Goal: Task Accomplishment & Management: Manage account settings

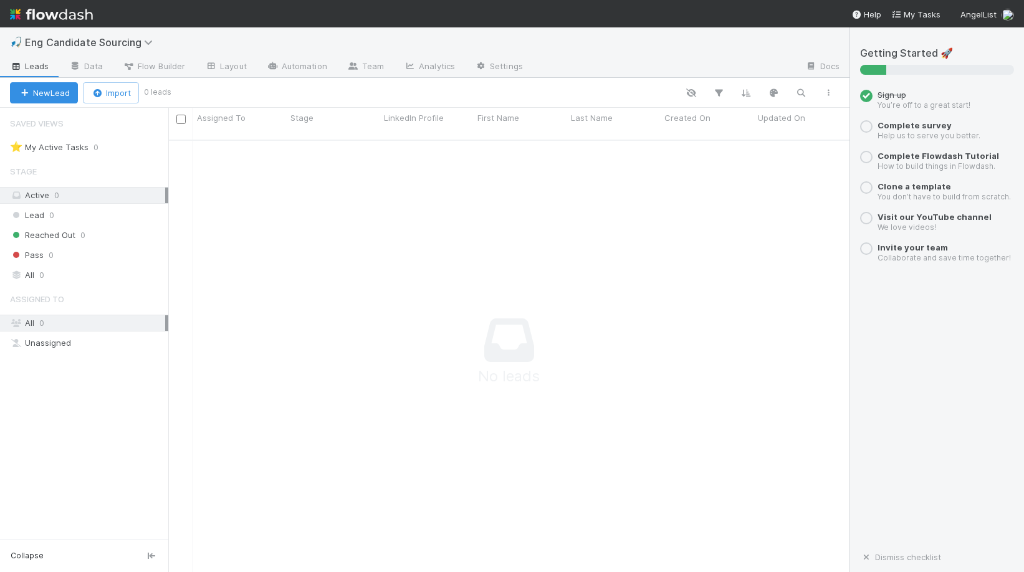
scroll to position [442, 681]
click at [63, 91] on button "New Lead" at bounding box center [44, 92] width 68 height 21
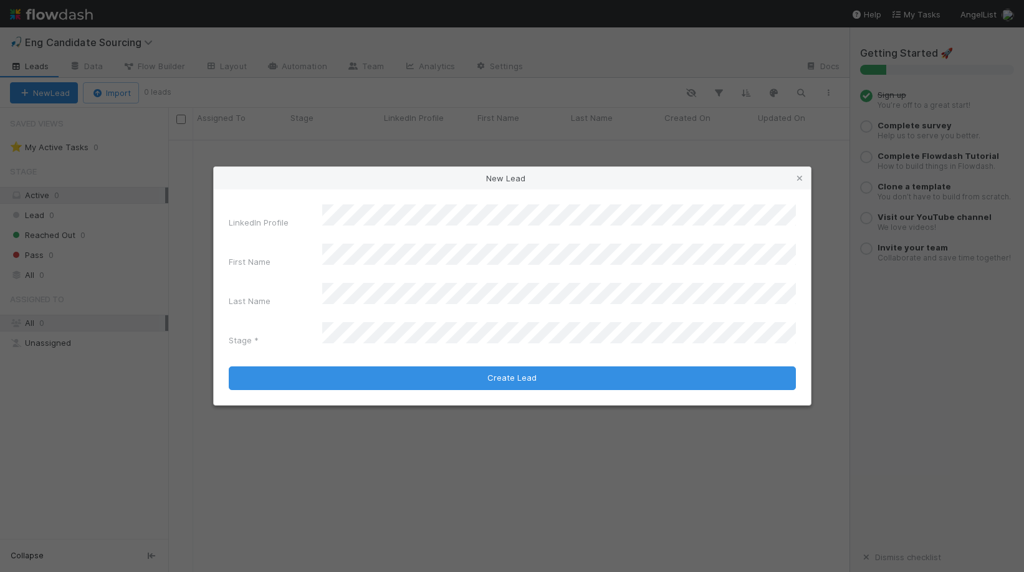
click at [168, 137] on div "New Lead LinkedIn Profile First Name Last Name Stage * Create Lead" at bounding box center [512, 286] width 1024 height 572
click at [802, 183] on icon at bounding box center [799, 179] width 12 height 8
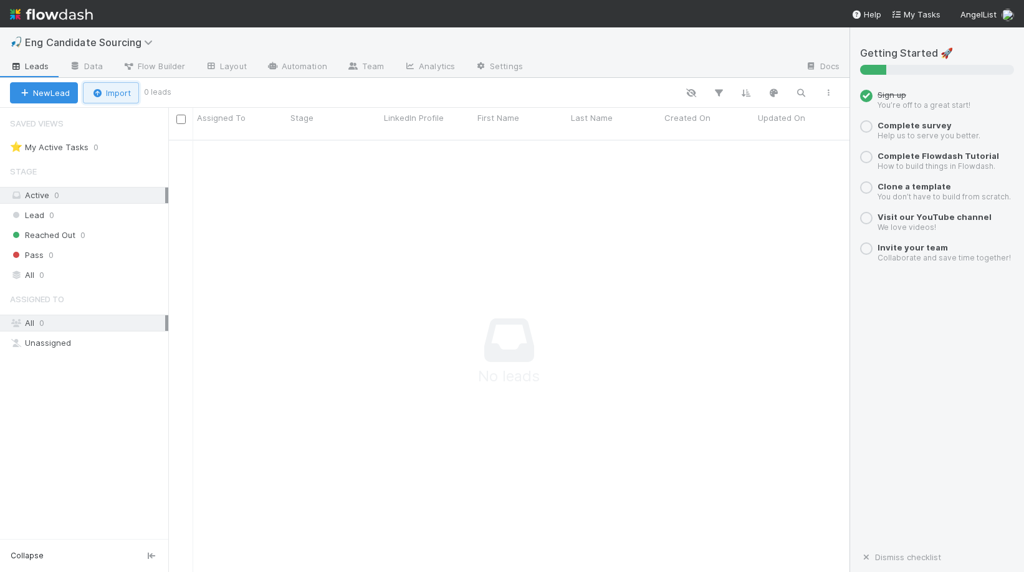
click at [102, 87] on button "Import" at bounding box center [111, 92] width 56 height 21
click at [127, 160] on div "Import from API" at bounding box center [93, 159] width 104 height 19
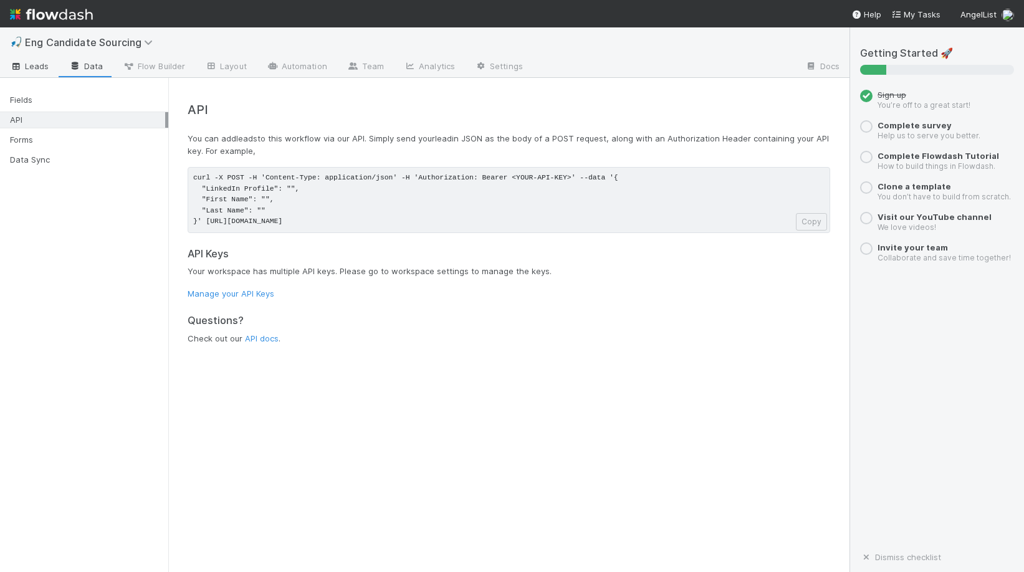
click at [23, 63] on span "Leads" at bounding box center [29, 66] width 39 height 12
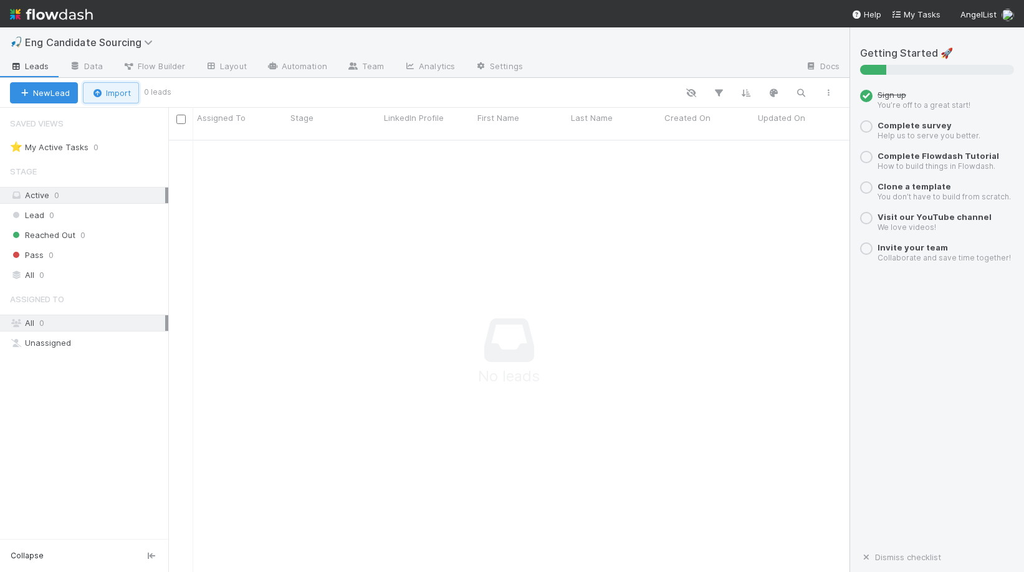
click at [118, 97] on button "Import" at bounding box center [111, 92] width 56 height 21
click at [122, 161] on div "Import from API" at bounding box center [93, 159] width 104 height 19
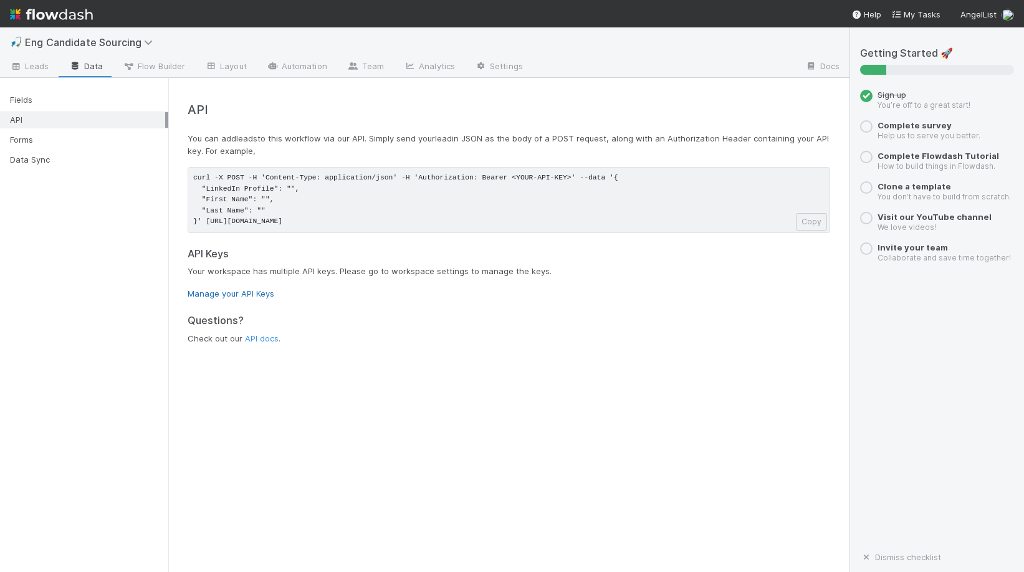
click at [259, 292] on link "Manage your API Keys" at bounding box center [231, 294] width 87 height 10
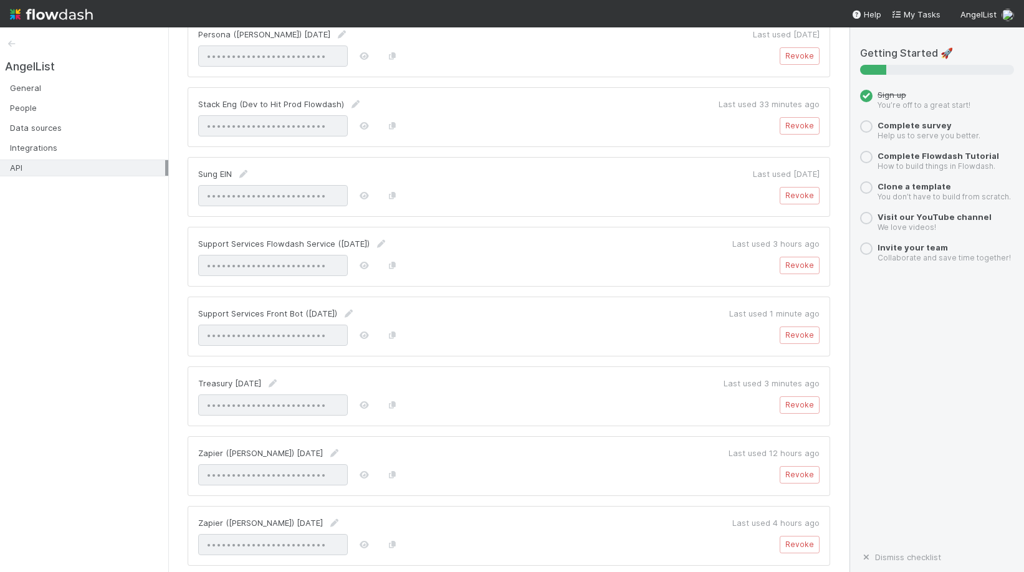
scroll to position [1631, 0]
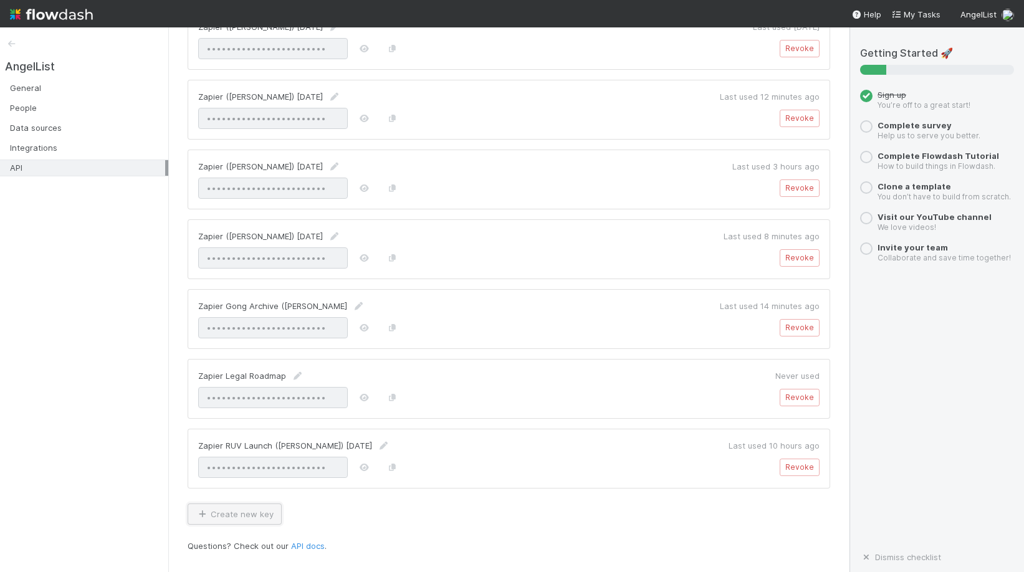
click at [262, 514] on button "Create new key" at bounding box center [235, 514] width 94 height 21
type input "Kevin Liu's Sourcing Bot"
click at [750, 515] on button "Create key" at bounding box center [747, 514] width 60 height 21
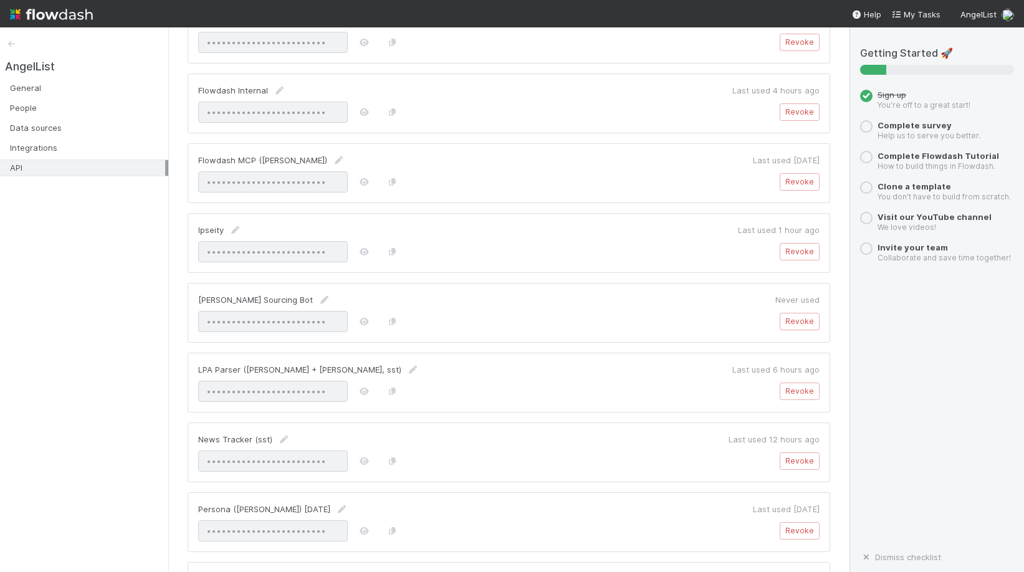
checkbox input "false"
type input "SolfhgRbRjCILe59cqYCBLA0"
click at [395, 324] on icon "button" at bounding box center [392, 321] width 12 height 7
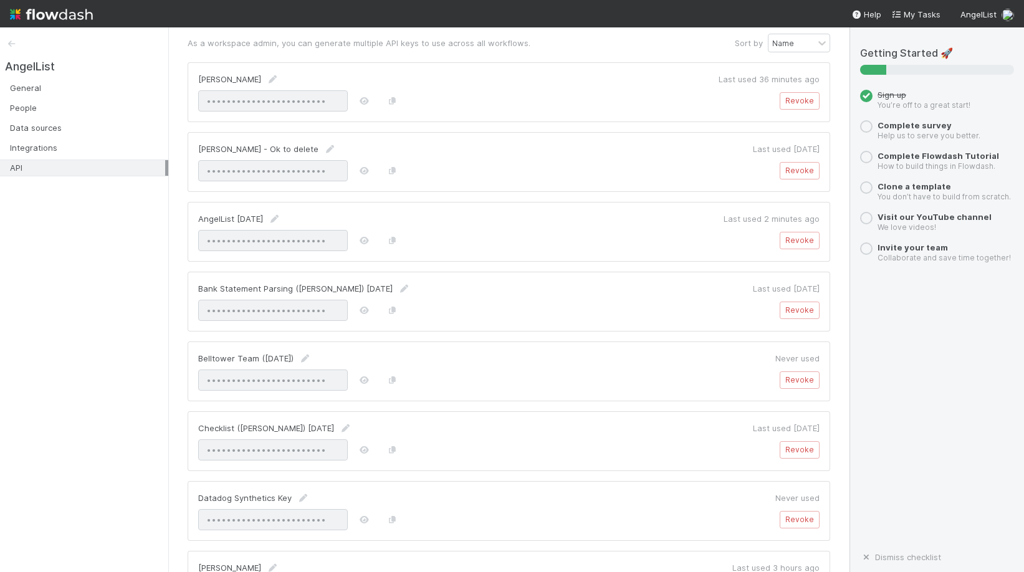
scroll to position [0, 0]
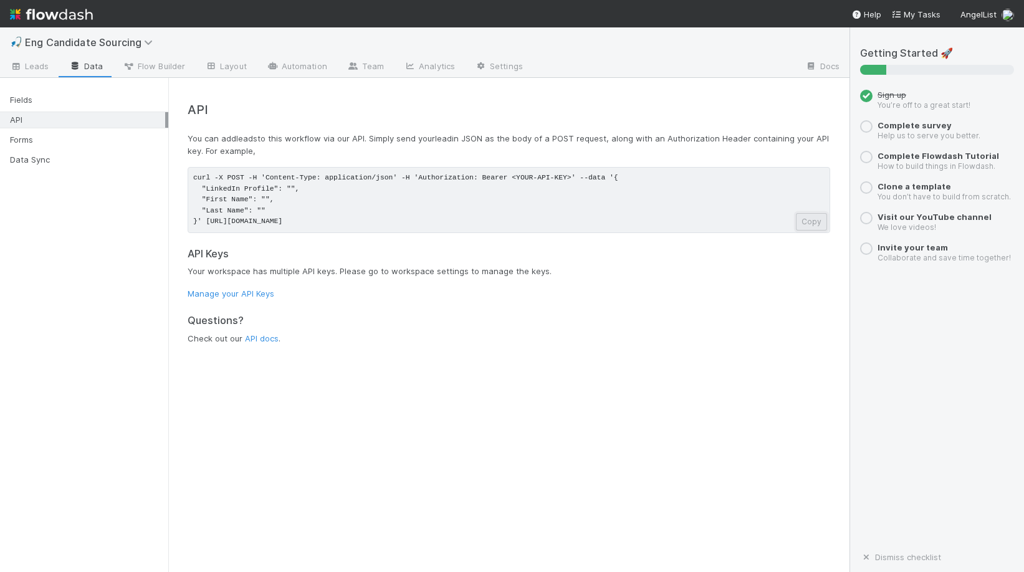
click at [800, 219] on button "Copy" at bounding box center [811, 221] width 31 height 17
click at [257, 295] on link "Manage your API Keys" at bounding box center [231, 294] width 87 height 10
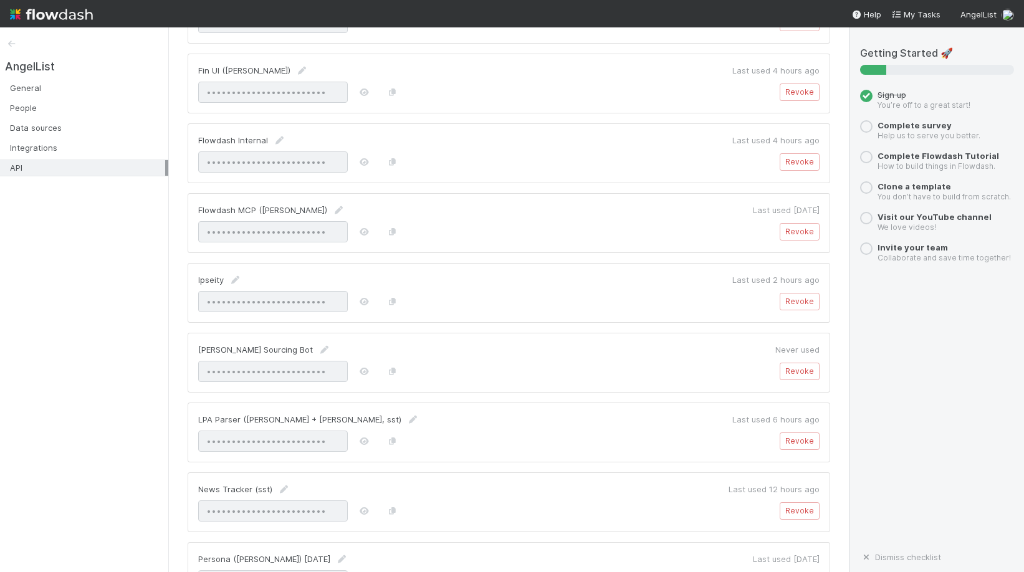
scroll to position [644, 0]
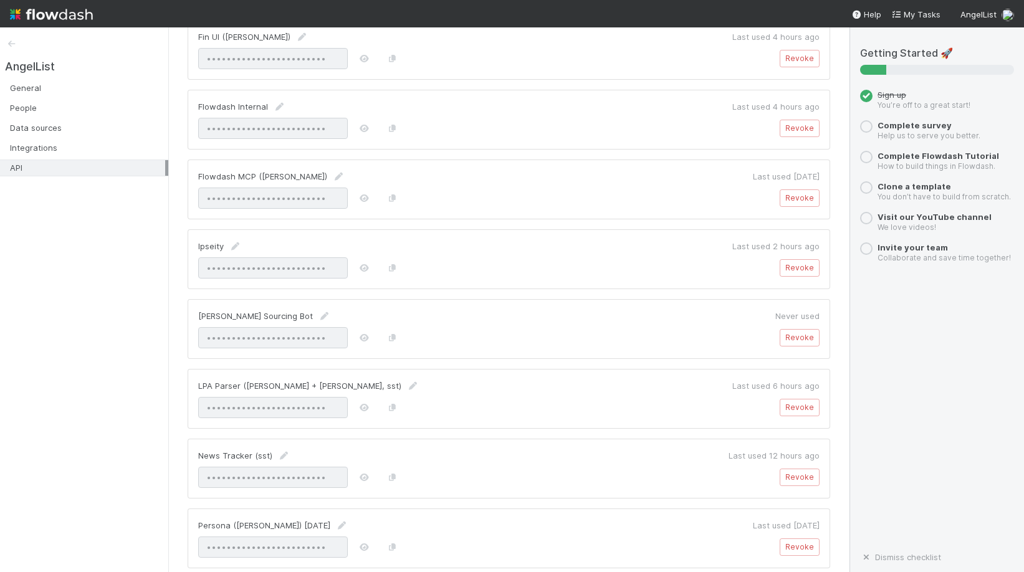
checkbox input "false"
type input "SolfhgRbRjCILe59cqYCBLA0"
click at [395, 339] on icon "button" at bounding box center [392, 337] width 12 height 7
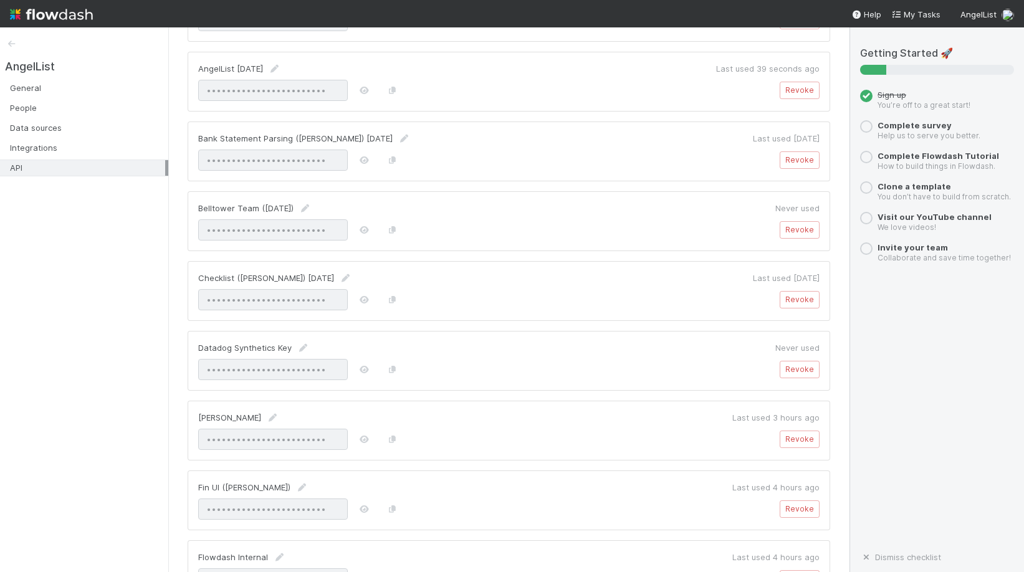
scroll to position [0, 0]
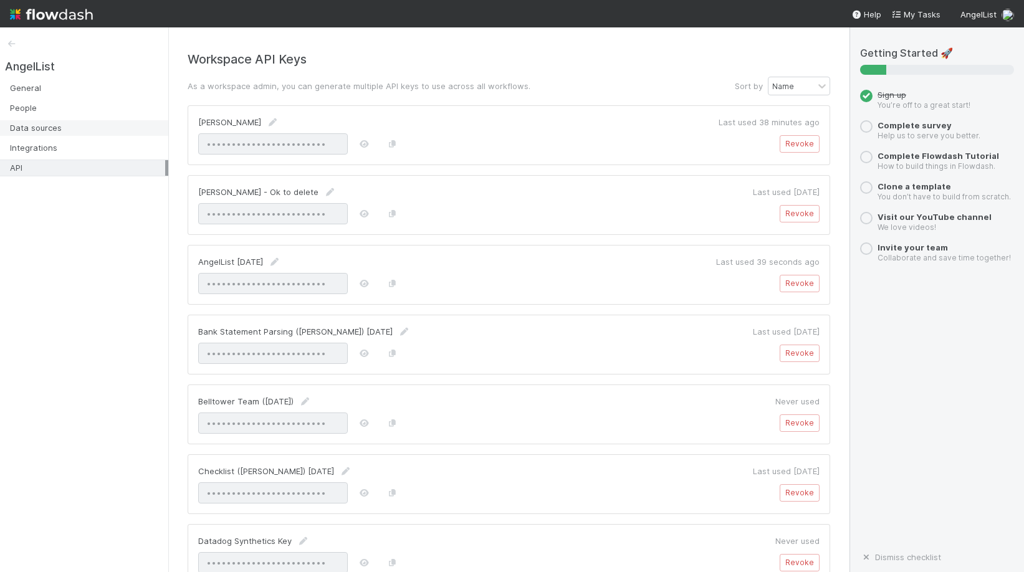
click at [89, 131] on div "Data sources" at bounding box center [87, 128] width 155 height 16
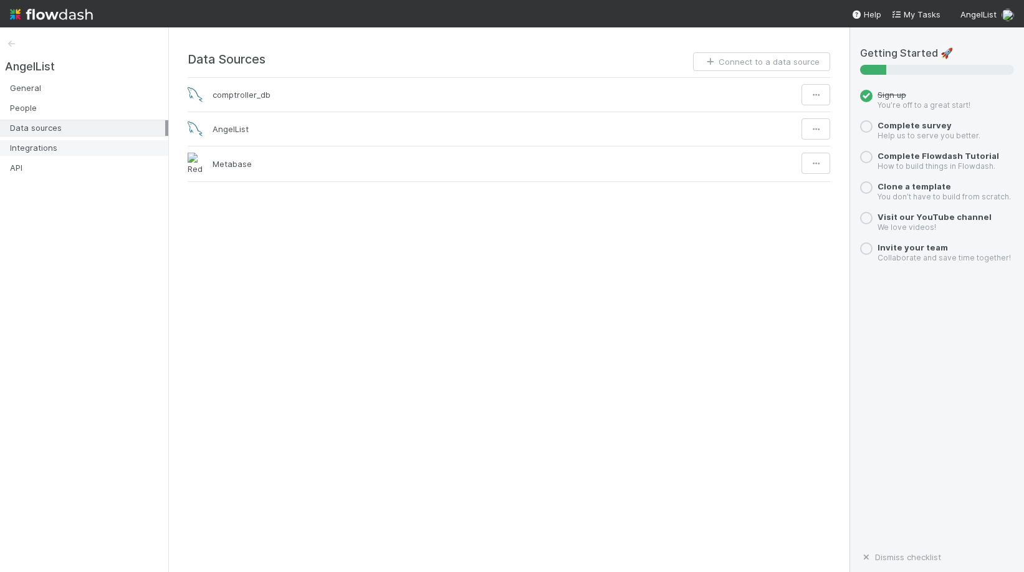
click at [108, 152] on div "Integrations" at bounding box center [87, 148] width 155 height 16
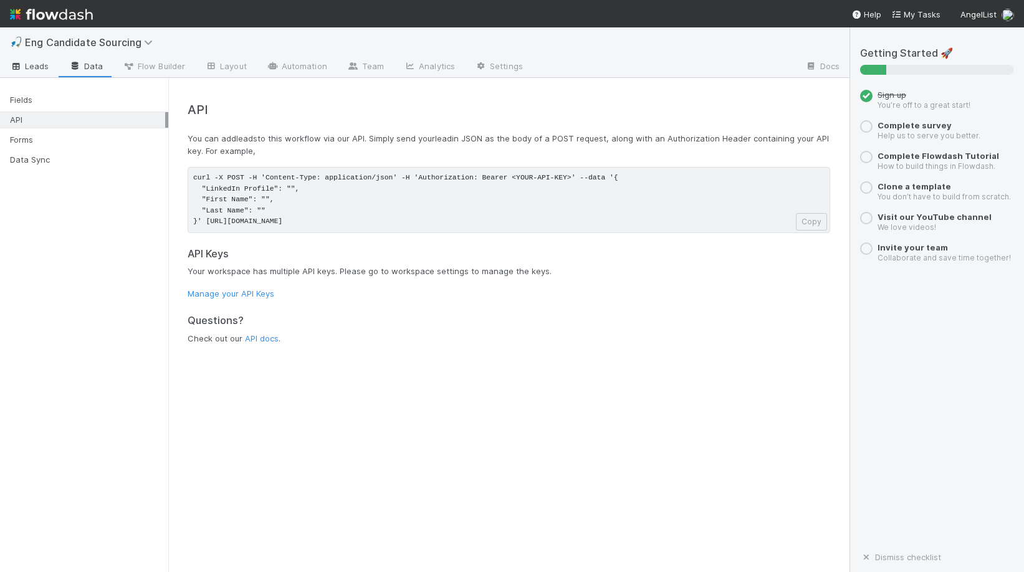
click at [21, 68] on icon at bounding box center [16, 66] width 12 height 7
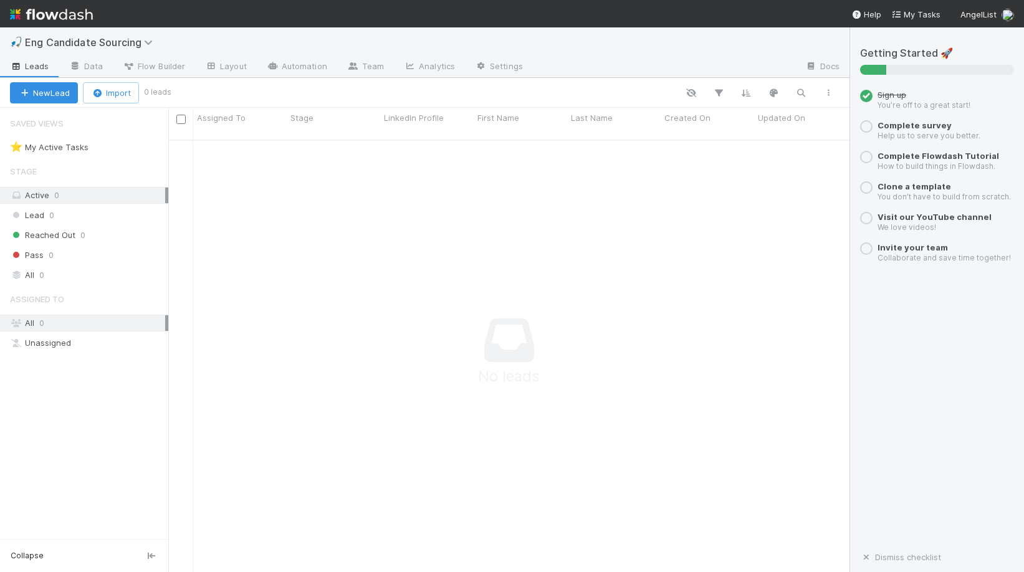
scroll to position [442, 681]
click at [318, 178] on div at bounding box center [554, 357] width 772 height 433
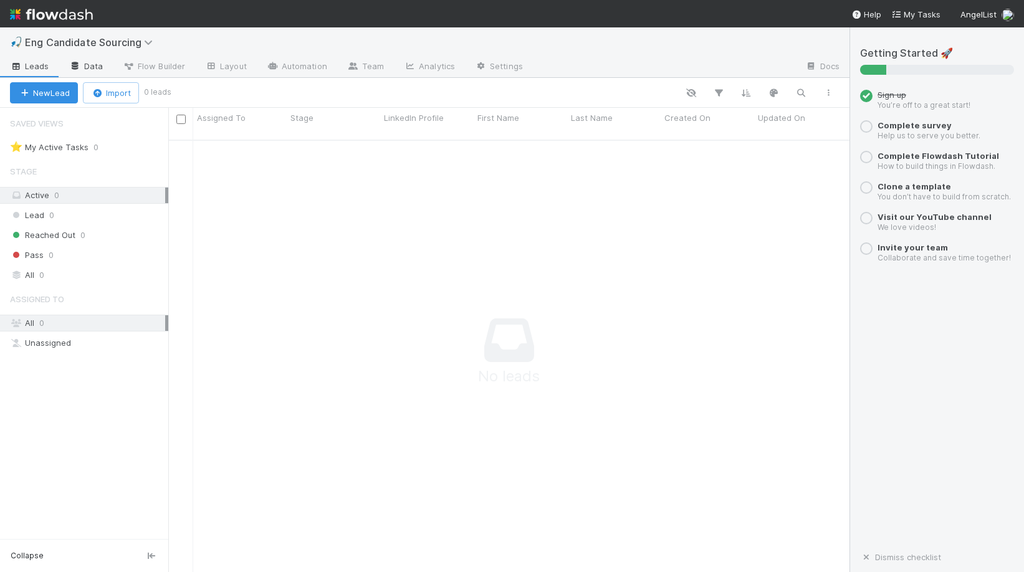
click at [102, 64] on link "Data" at bounding box center [86, 67] width 54 height 20
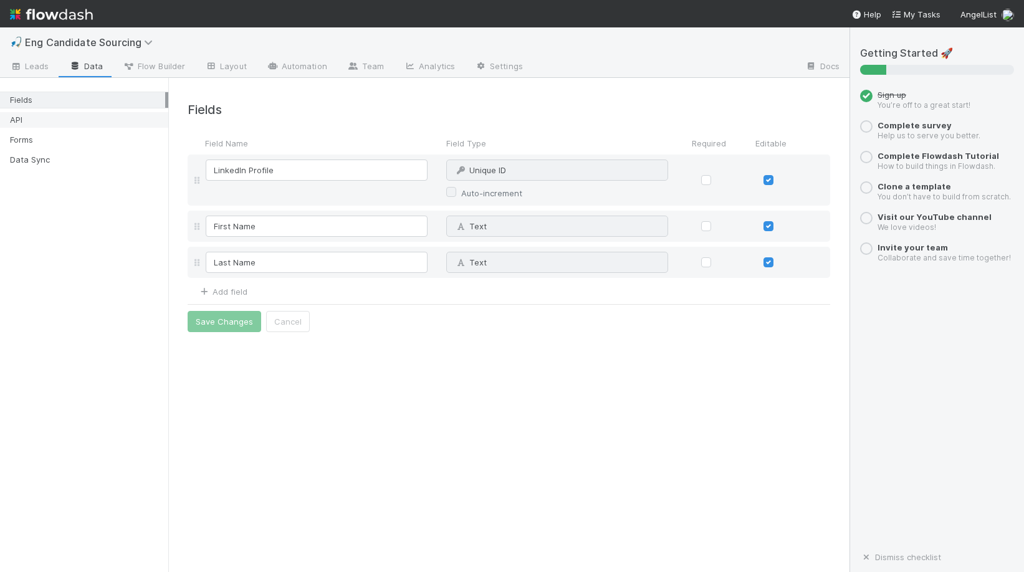
click at [89, 120] on div "API" at bounding box center [87, 120] width 155 height 16
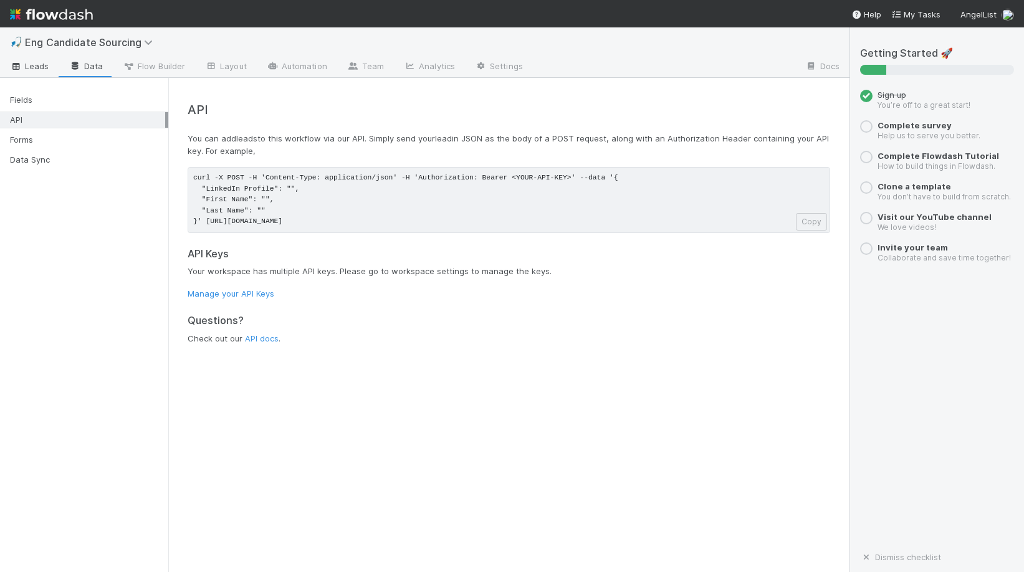
click at [38, 63] on span "Leads" at bounding box center [29, 66] width 39 height 12
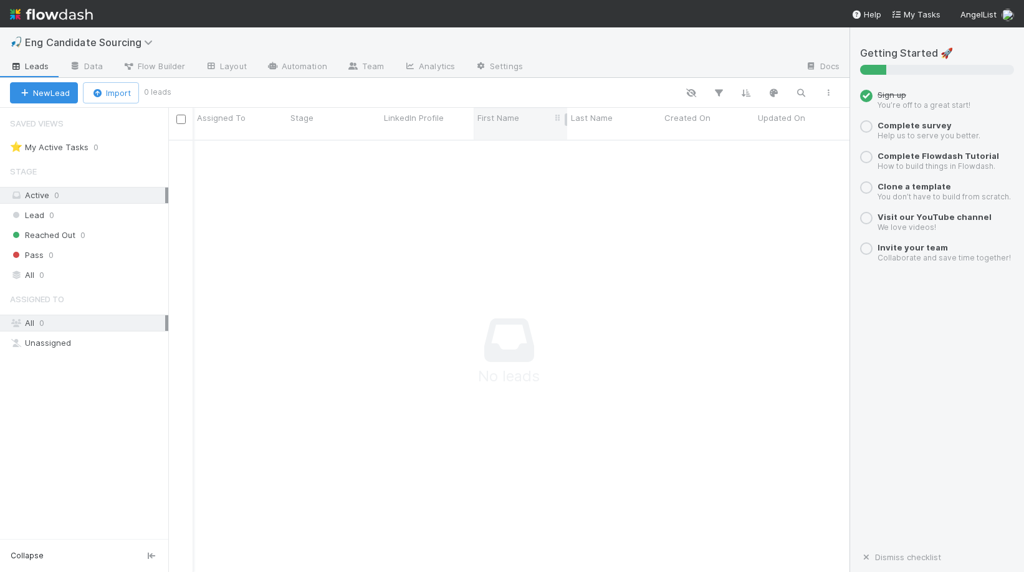
scroll to position [0, 91]
click at [47, 227] on div "Reached Out 0" at bounding box center [84, 235] width 168 height 17
click at [47, 216] on div "Lead 0" at bounding box center [89, 216] width 158 height 16
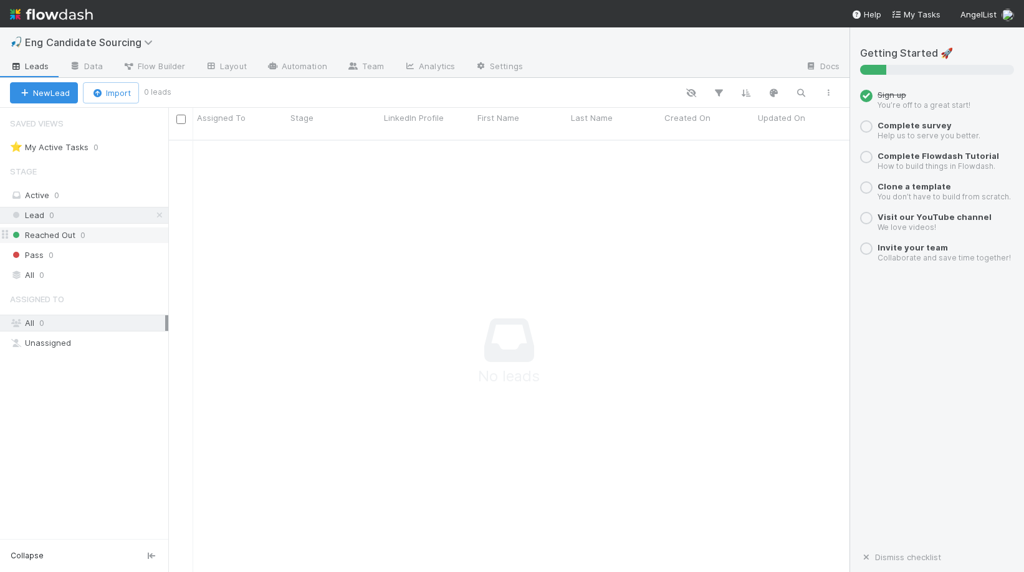
click at [47, 231] on span "Reached Out" at bounding box center [42, 236] width 65 height 16
click at [44, 247] on div "Pass 0" at bounding box center [89, 255] width 158 height 16
click at [39, 273] on span "0" at bounding box center [41, 275] width 5 height 16
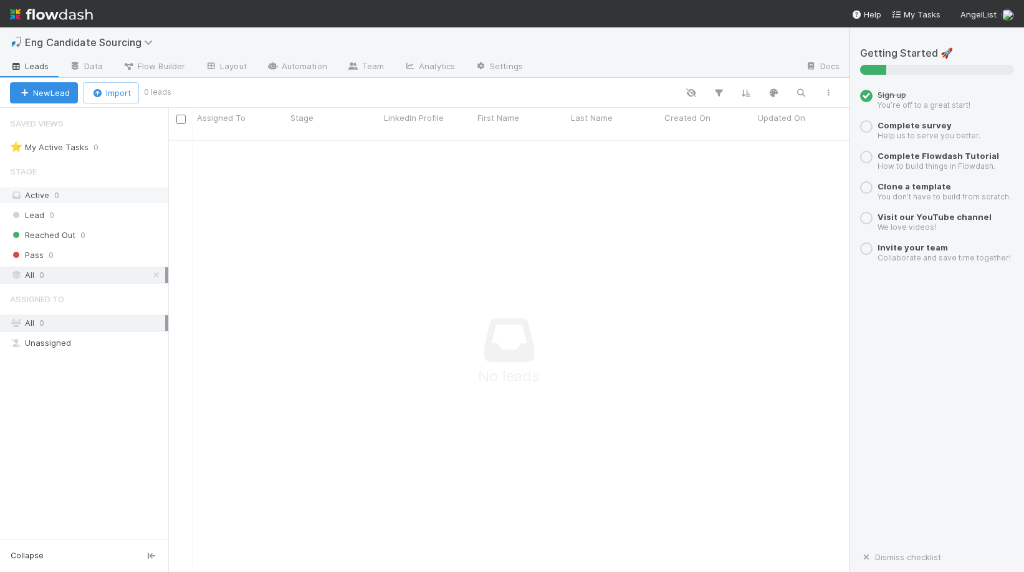
scroll to position [442, 681]
click at [65, 199] on div "Active 0" at bounding box center [87, 196] width 155 height 16
click at [75, 150] on div "⭐ My Active Tasks" at bounding box center [49, 148] width 79 height 16
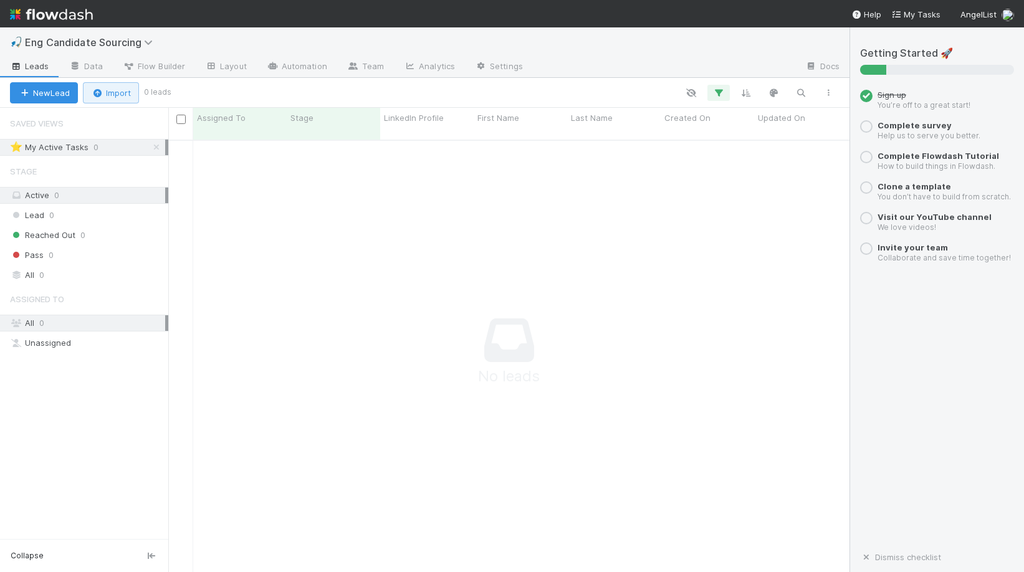
scroll to position [442, 681]
click at [98, 63] on link "Data" at bounding box center [86, 67] width 54 height 20
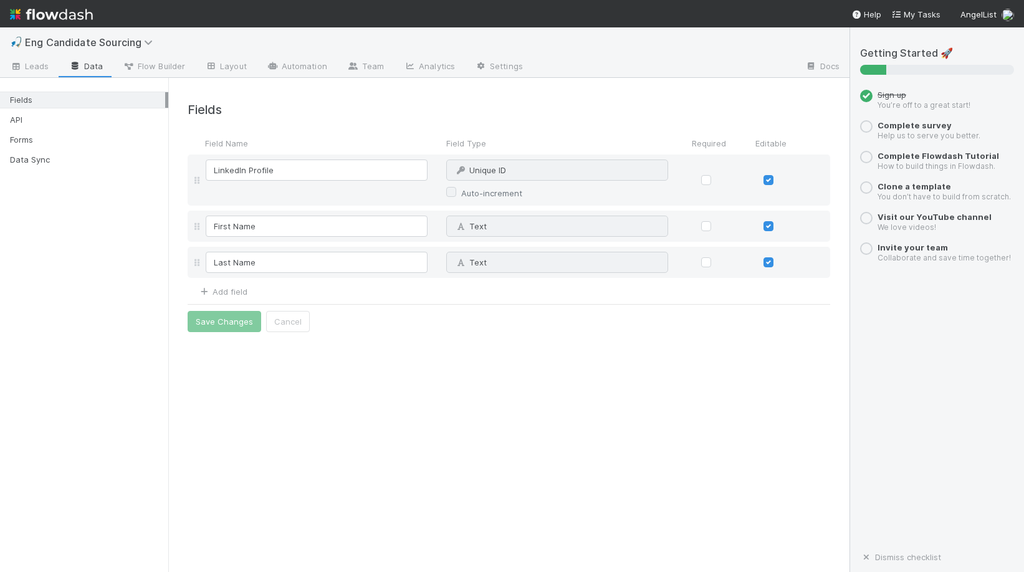
click at [374, 364] on div "Fields Field Name Field Type Required Editable LinkedIn Profile Unique ID Why c…" at bounding box center [508, 325] width 681 height 494
click at [50, 117] on div "API" at bounding box center [87, 120] width 155 height 16
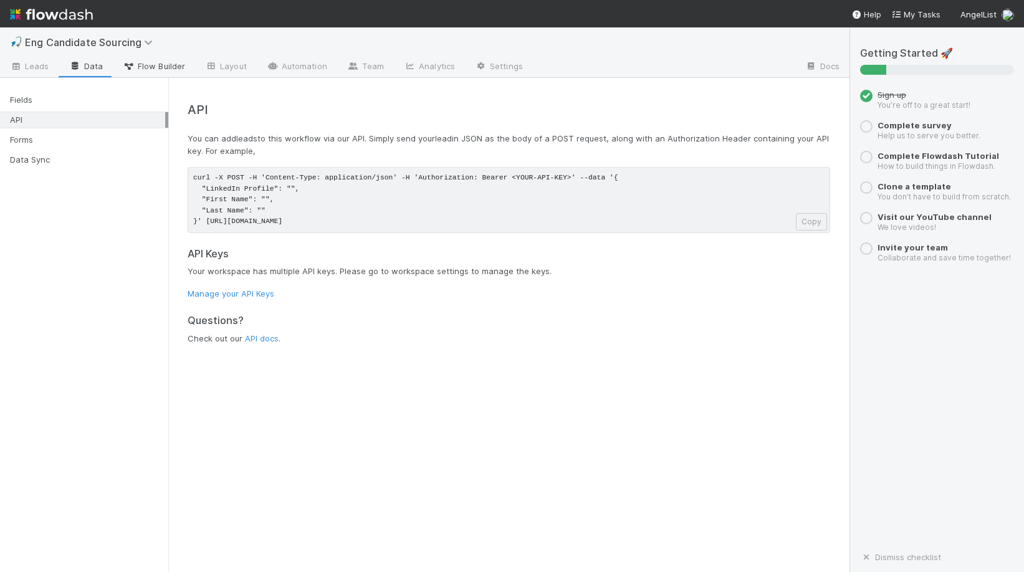
click at [155, 66] on span "Flow Builder" at bounding box center [154, 66] width 62 height 12
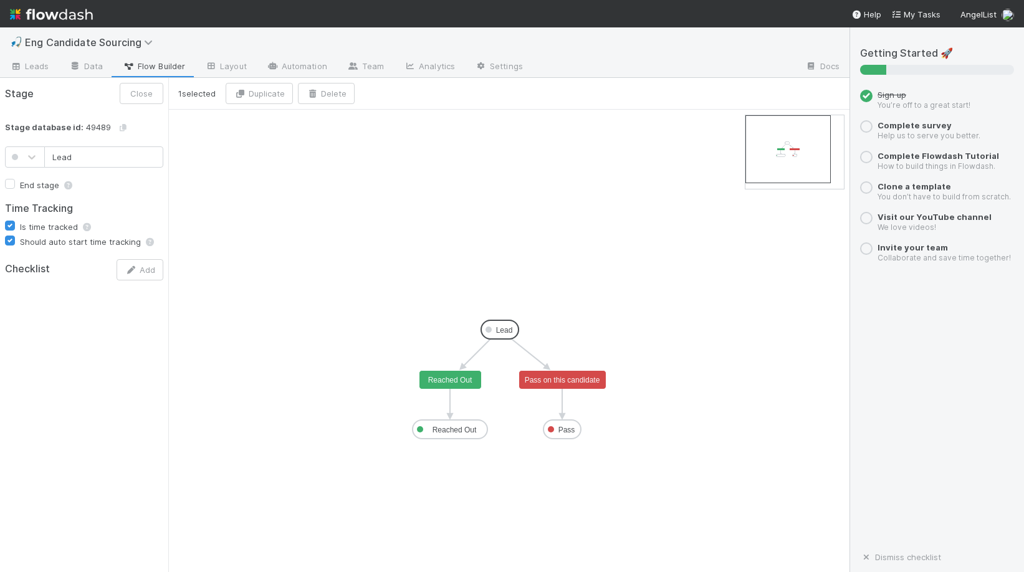
click at [505, 330] on text "Lead" at bounding box center [504, 330] width 17 height 9
click at [227, 71] on link "Layout" at bounding box center [226, 67] width 62 height 20
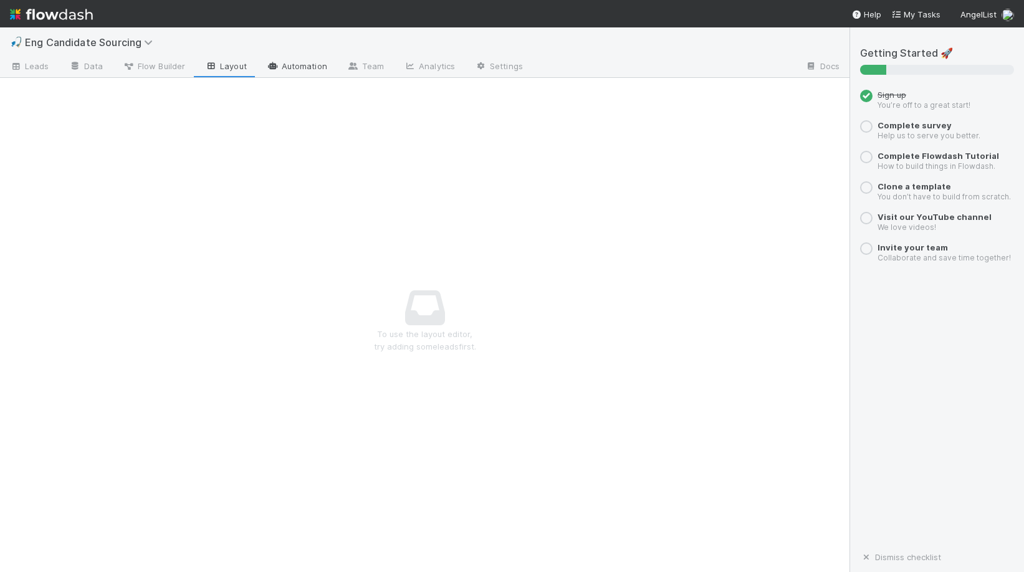
click at [279, 72] on link "Automation" at bounding box center [297, 67] width 80 height 20
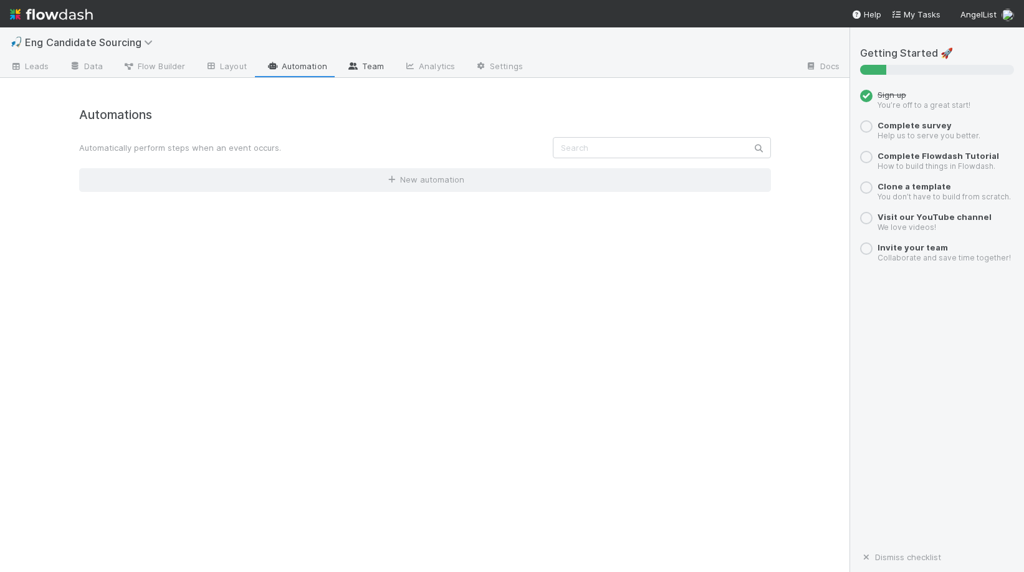
click at [368, 69] on link "Team" at bounding box center [365, 67] width 57 height 20
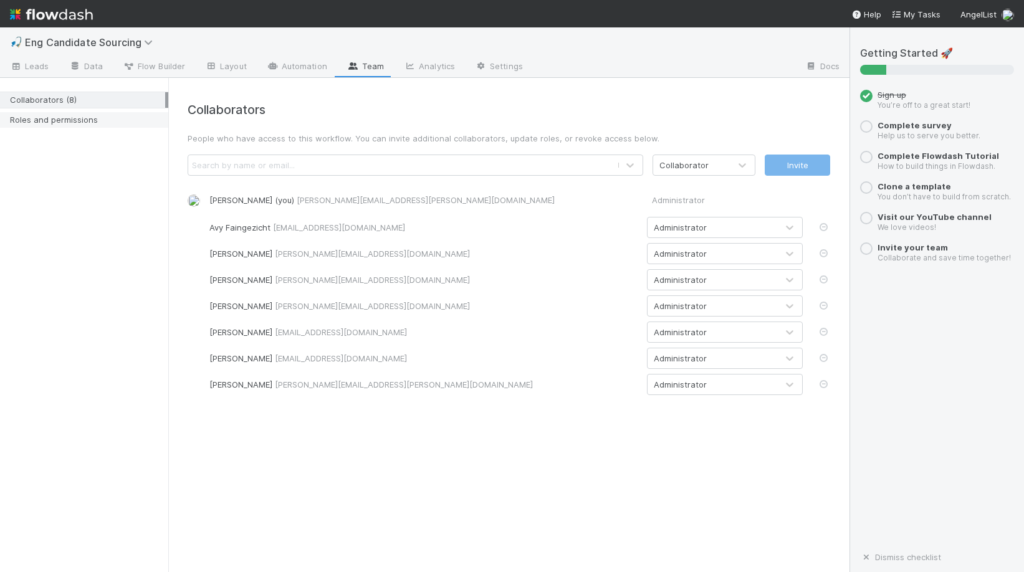
click at [102, 116] on div "Roles and permissions" at bounding box center [87, 120] width 155 height 16
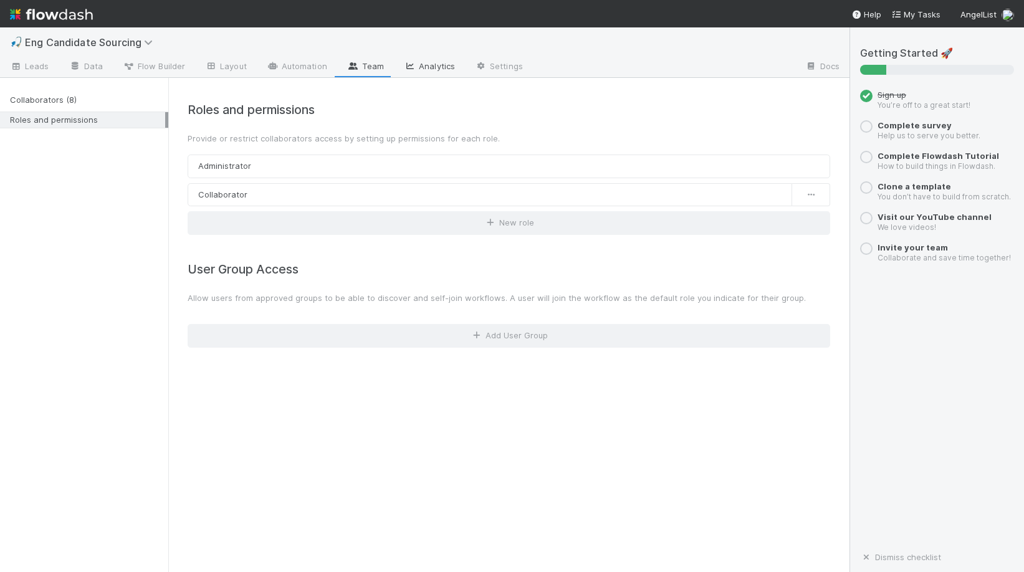
click at [453, 69] on link "Analytics" at bounding box center [429, 67] width 71 height 20
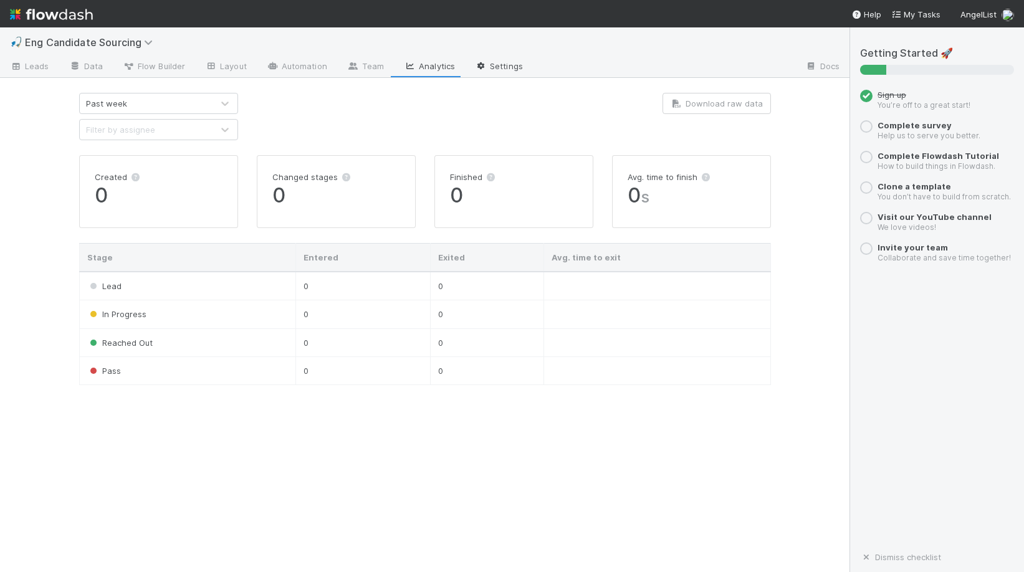
click at [525, 64] on link "Settings" at bounding box center [499, 67] width 68 height 20
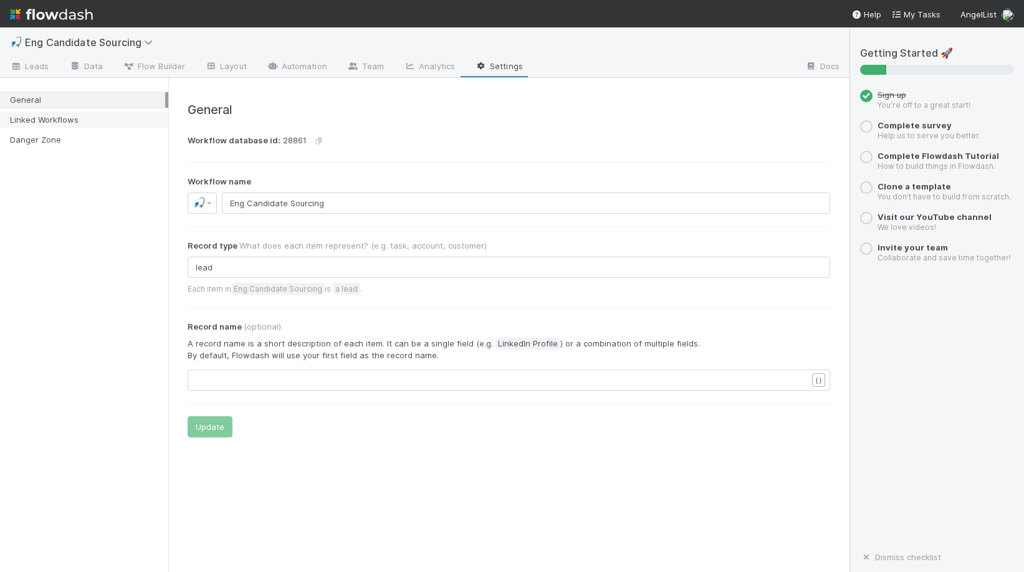
click at [67, 122] on div "Linked Workflows" at bounding box center [87, 120] width 155 height 16
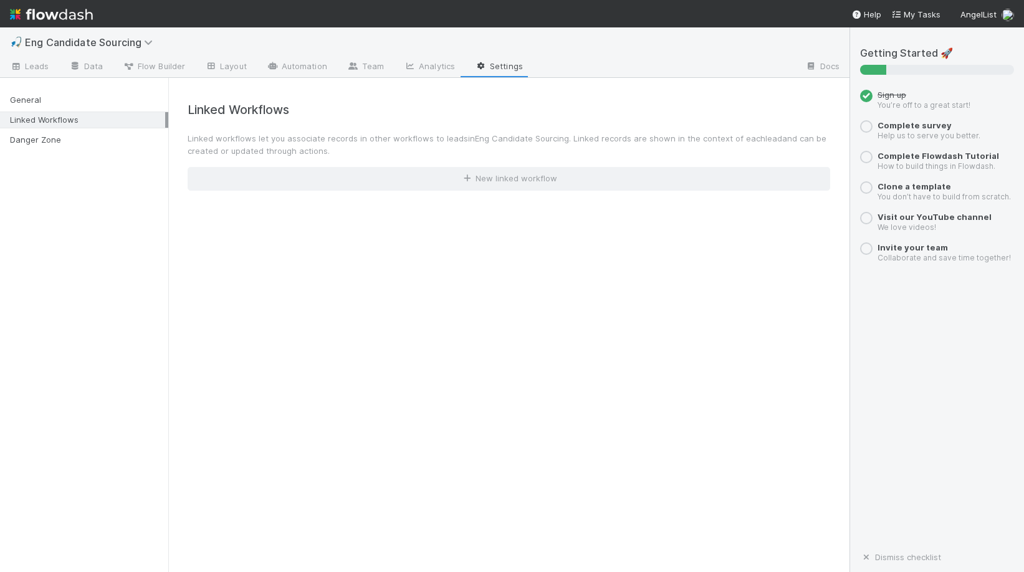
click at [58, 148] on div "General Linked Workflows Danger Zone" at bounding box center [84, 116] width 168 height 70
click at [57, 139] on div "Danger Zone" at bounding box center [87, 140] width 155 height 16
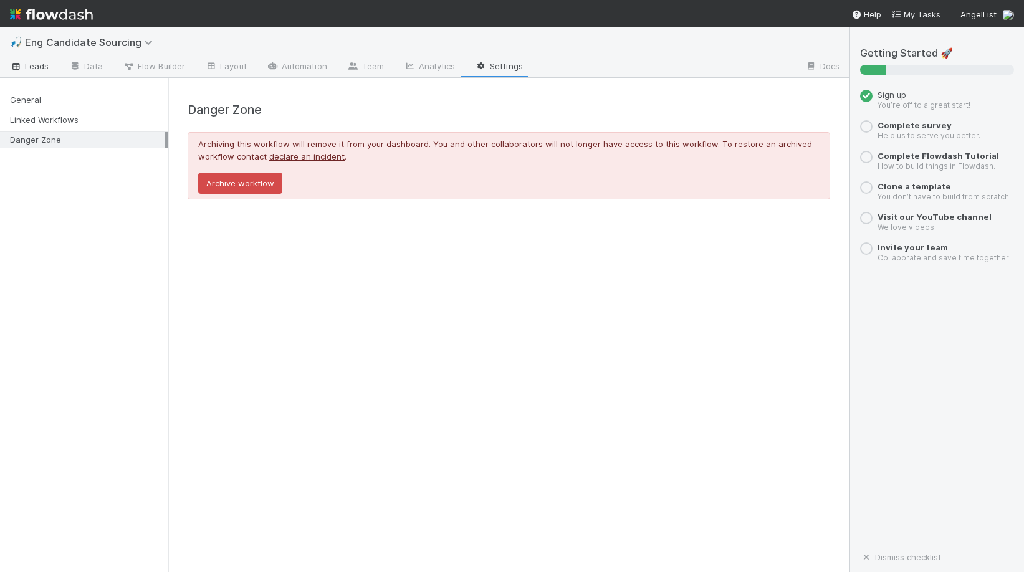
click at [38, 62] on span "Leads" at bounding box center [29, 66] width 39 height 12
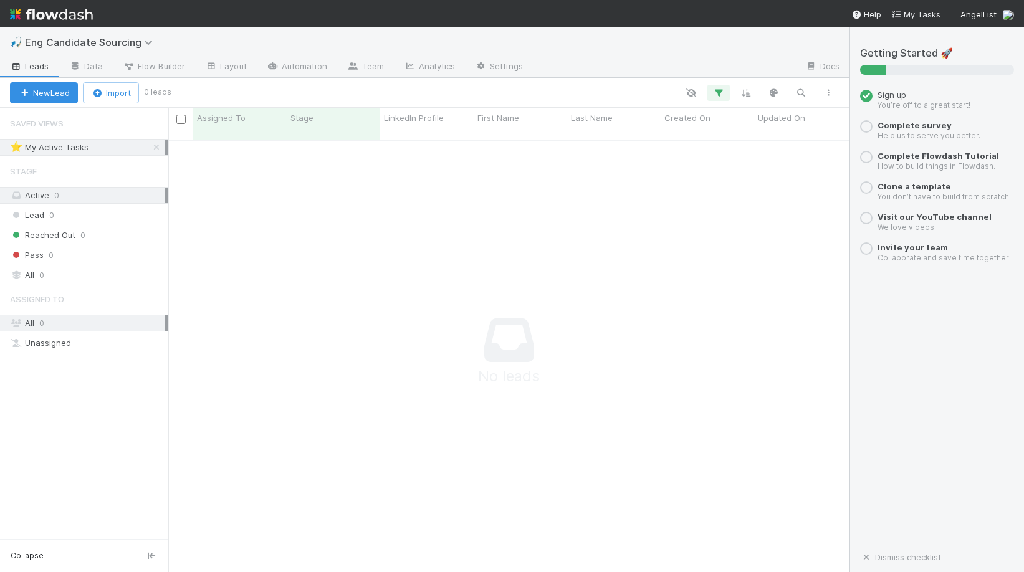
scroll to position [442, 681]
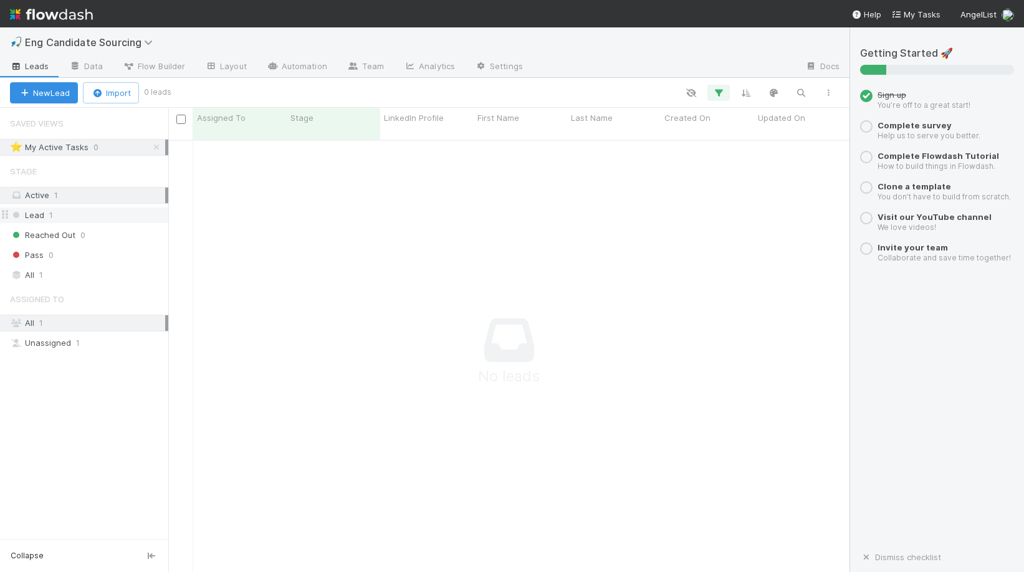
click at [63, 211] on div "Lead 1" at bounding box center [89, 216] width 158 height 16
click at [56, 217] on div "Lead 1" at bounding box center [89, 216] width 158 height 16
click at [53, 193] on div "Active 1" at bounding box center [87, 196] width 155 height 16
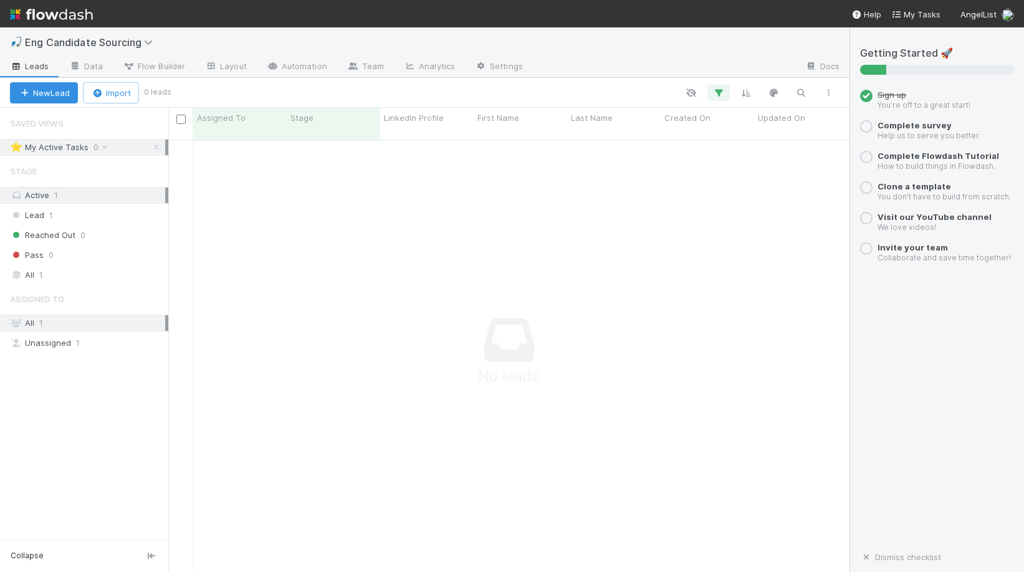
click at [79, 142] on div "⭐ My Active Tasks" at bounding box center [49, 148] width 79 height 16
click at [48, 277] on div "All 1" at bounding box center [87, 275] width 155 height 16
click at [83, 189] on div "Active 1" at bounding box center [87, 196] width 155 height 16
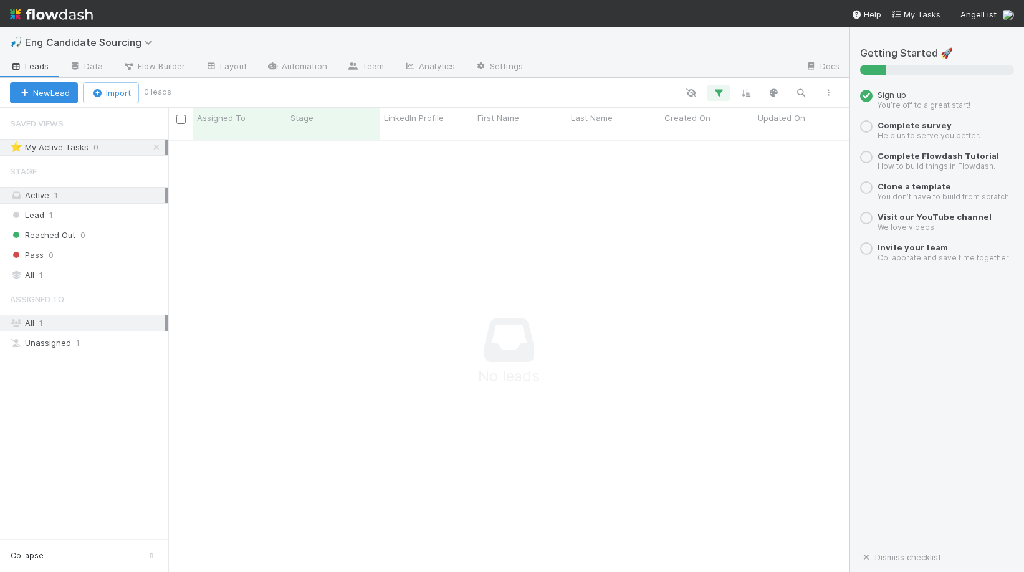
scroll to position [442, 681]
click at [59, 338] on div "Unassigned 1" at bounding box center [87, 343] width 155 height 16
click at [62, 323] on div "All 1" at bounding box center [87, 323] width 155 height 16
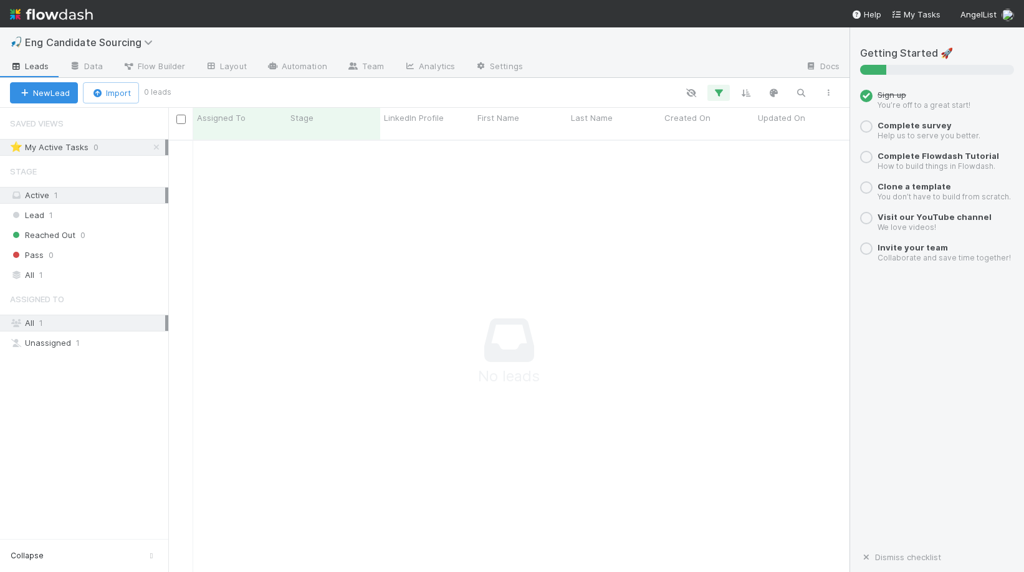
click at [244, 161] on div at bounding box center [554, 357] width 772 height 433
click at [689, 89] on icon "button" at bounding box center [691, 92] width 12 height 11
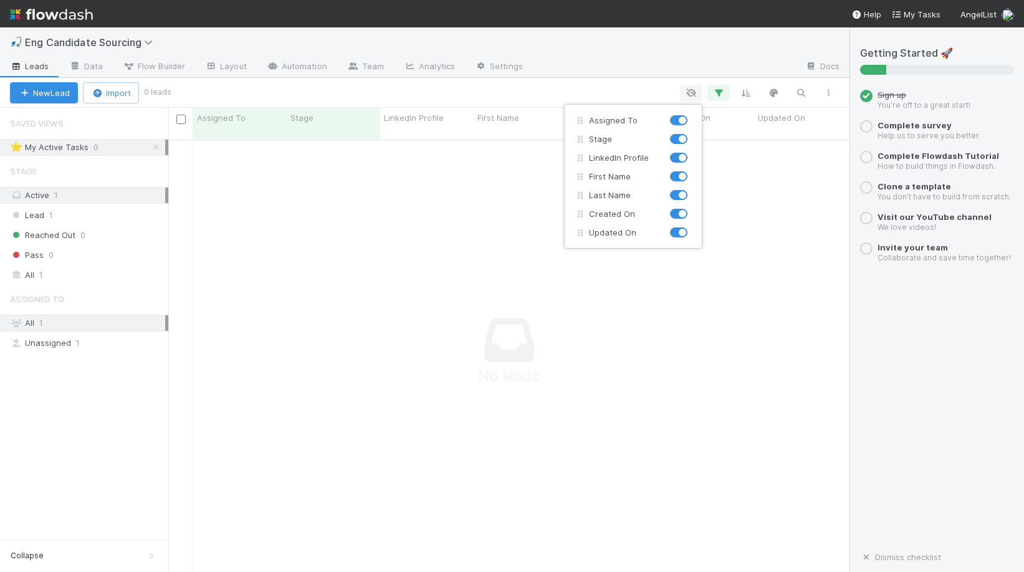
click at [689, 89] on div "Assigned To Stage LinkedIn Profile First Name Last Name Created On Updated On" at bounding box center [512, 286] width 1024 height 572
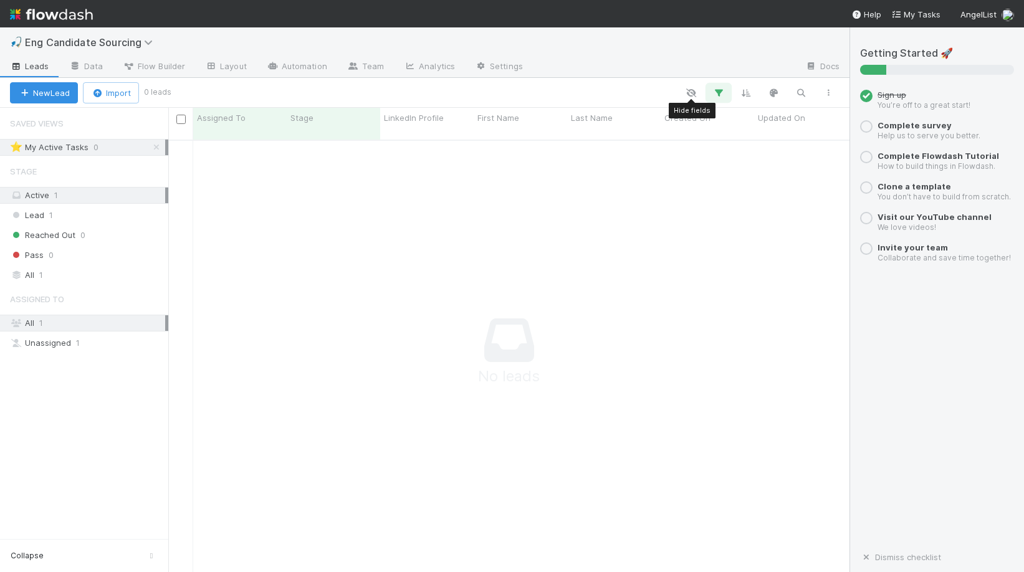
click at [723, 89] on icon "button" at bounding box center [718, 92] width 12 height 11
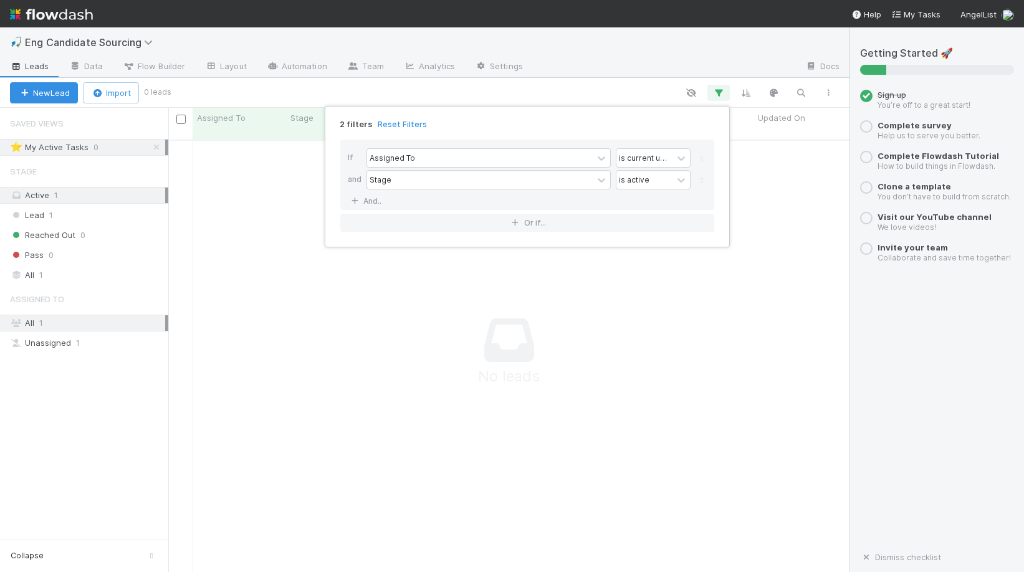
click at [559, 98] on div "2 filters Reset Filters If Assigned To is current user and Stage is active And.…" at bounding box center [512, 286] width 1024 height 572
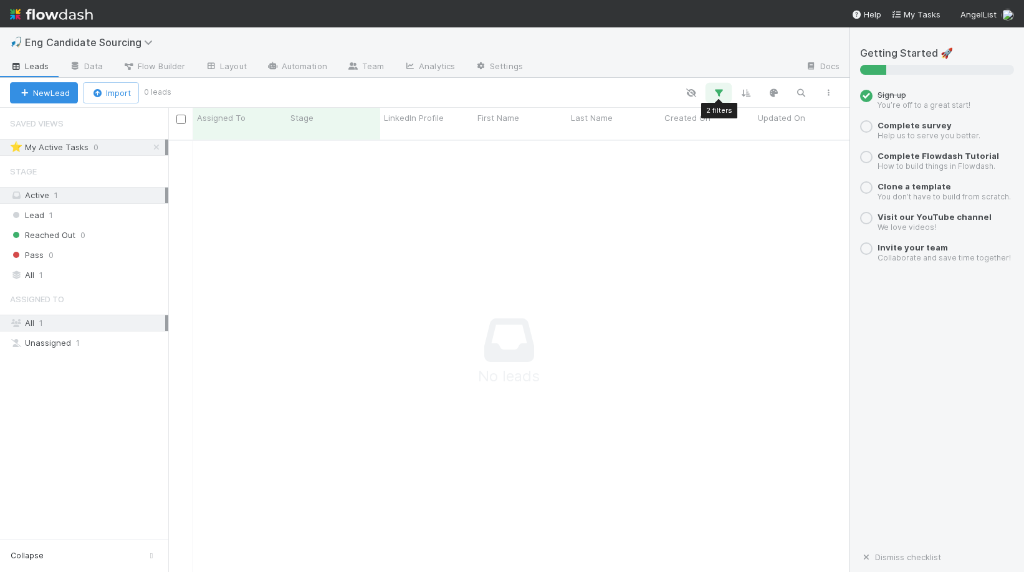
click at [719, 93] on icon "button" at bounding box center [718, 92] width 12 height 11
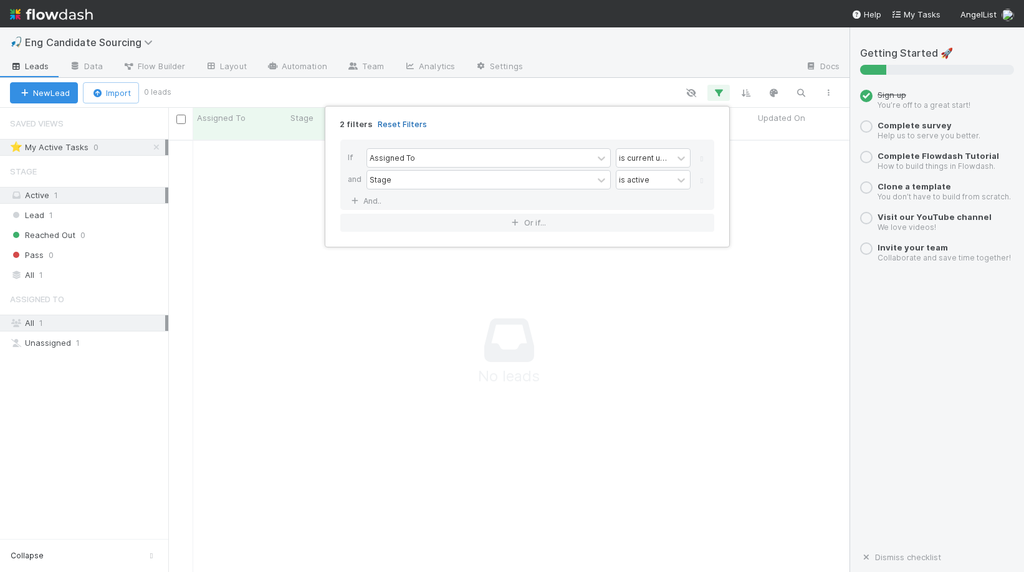
click at [403, 120] on link "Reset Filters" at bounding box center [402, 124] width 49 height 11
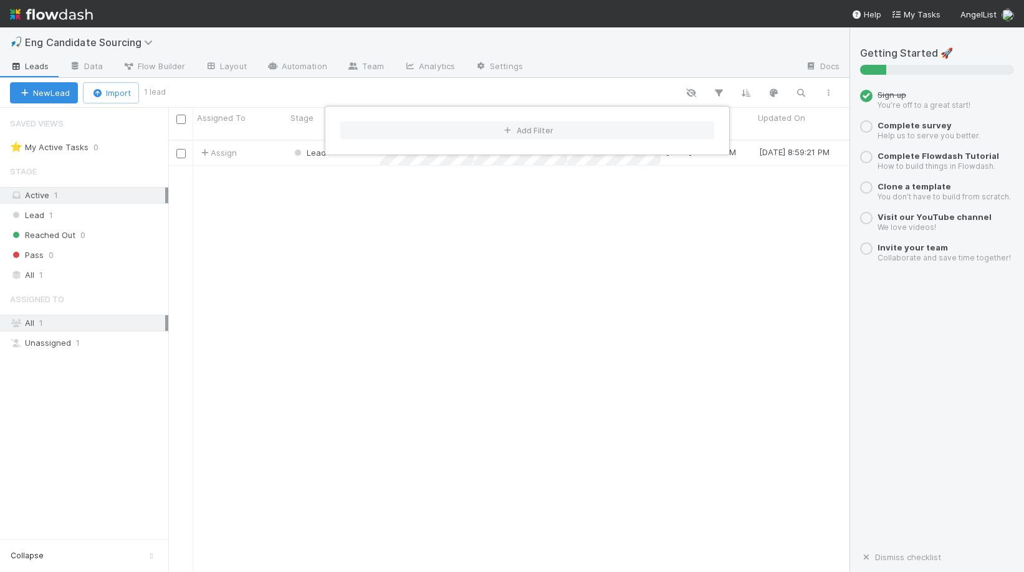
scroll to position [442, 681]
click at [343, 191] on div "Add Filter" at bounding box center [512, 286] width 1024 height 572
click at [615, 78] on div "Add Filter" at bounding box center [512, 286] width 1024 height 572
click at [179, 148] on div at bounding box center [180, 153] width 15 height 14
click at [178, 149] on input "checkbox" at bounding box center [180, 153] width 9 height 9
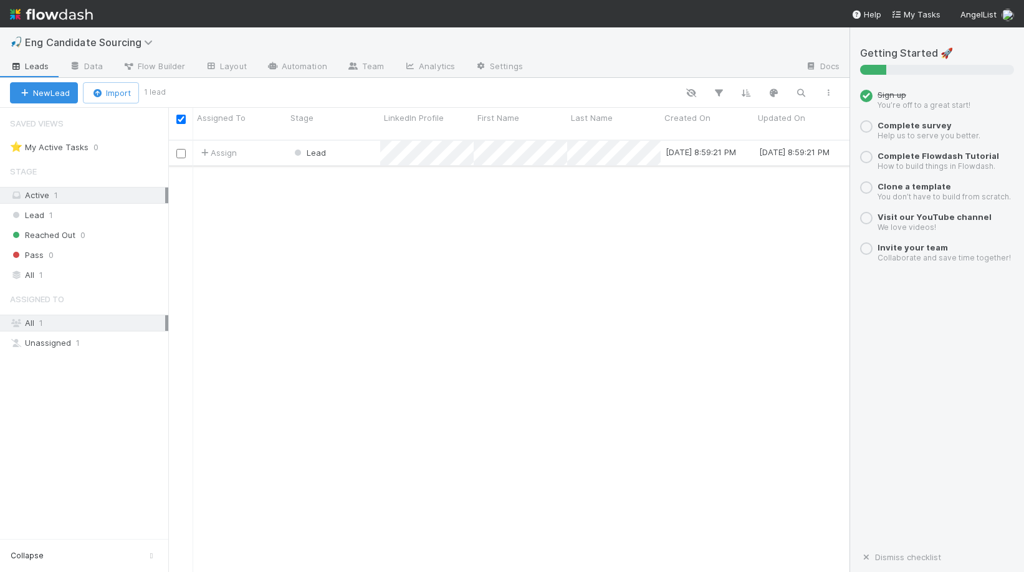
checkbox input "true"
click at [181, 96] on span "Bulk Actions (1)" at bounding box center [185, 93] width 67 height 10
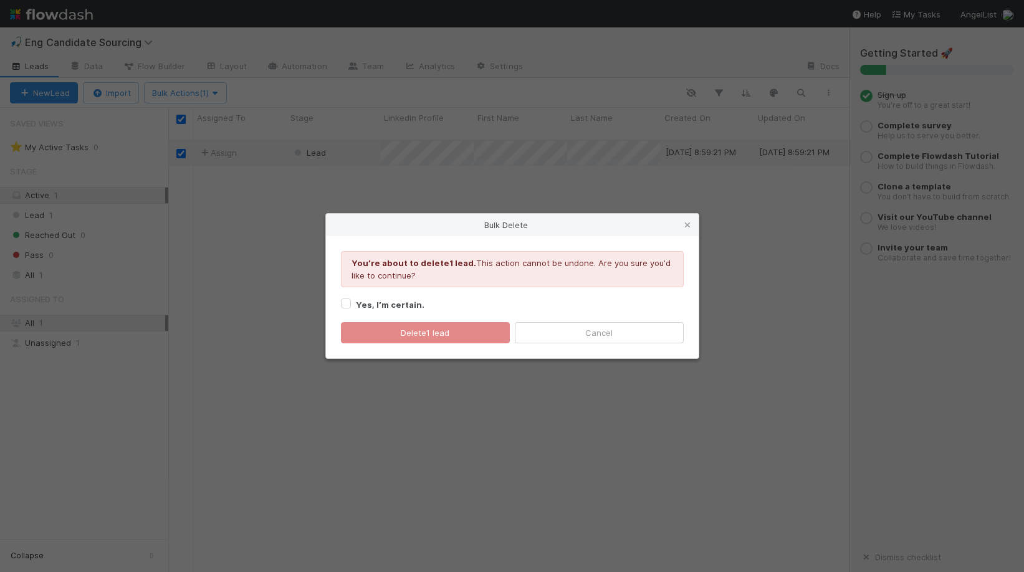
click at [386, 301] on strong "Yes, I’m certain." at bounding box center [390, 305] width 69 height 10
click at [351, 301] on input "Yes, I’m certain." at bounding box center [346, 302] width 10 height 11
checkbox input "true"
click at [401, 327] on button "Delete 1 lead" at bounding box center [425, 332] width 169 height 21
checkbox input "false"
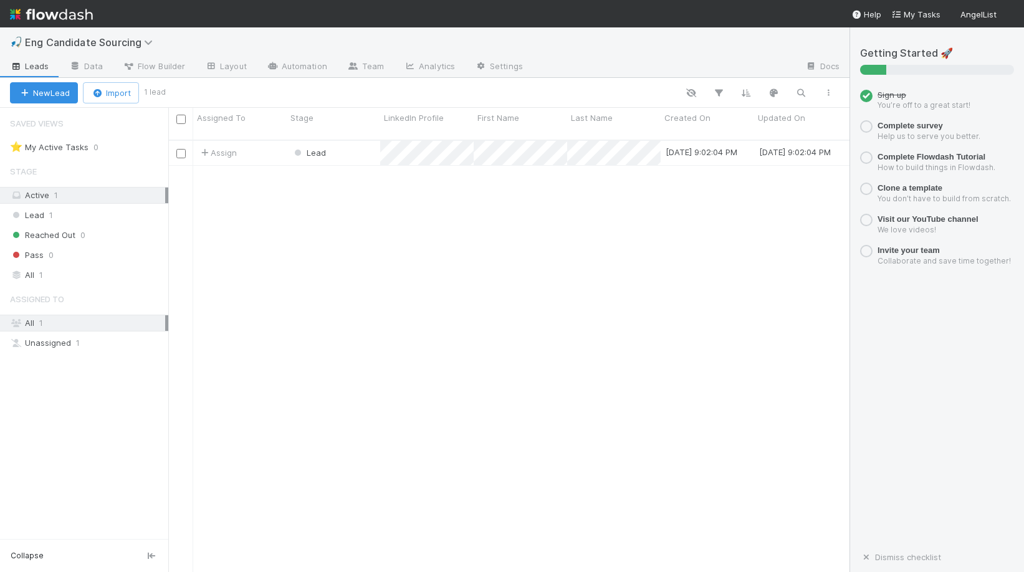
scroll to position [442, 681]
click at [180, 149] on input "checkbox" at bounding box center [180, 153] width 9 height 9
checkbox input "true"
click at [176, 97] on span "Bulk Actions (1)" at bounding box center [185, 93] width 67 height 10
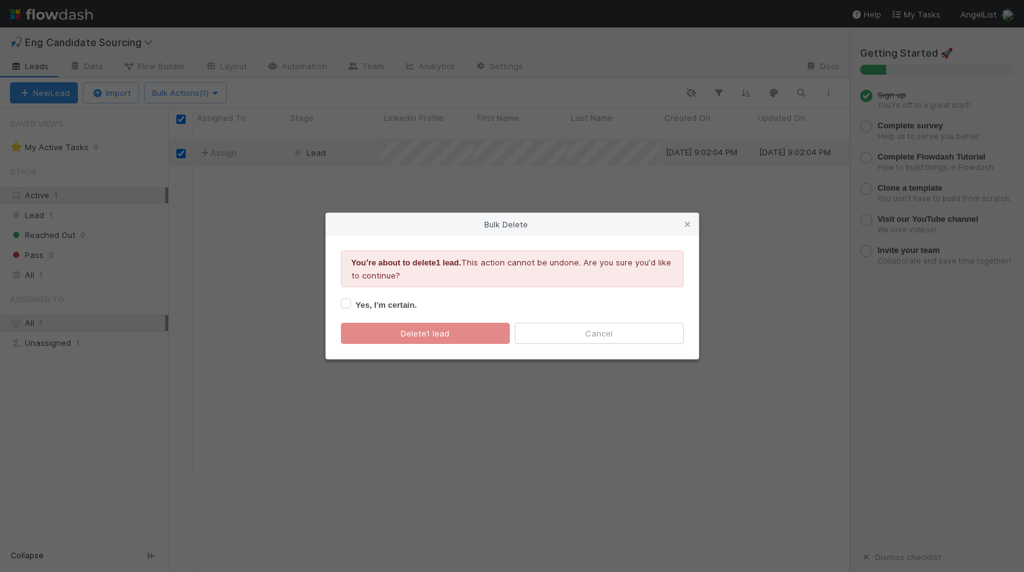
click at [388, 305] on strong "Yes, I’m certain." at bounding box center [386, 304] width 61 height 9
click at [351, 305] on input "Yes, I’m certain." at bounding box center [346, 302] width 10 height 11
checkbox input "true"
click at [404, 335] on button "Delete 1 lead" at bounding box center [425, 333] width 169 height 21
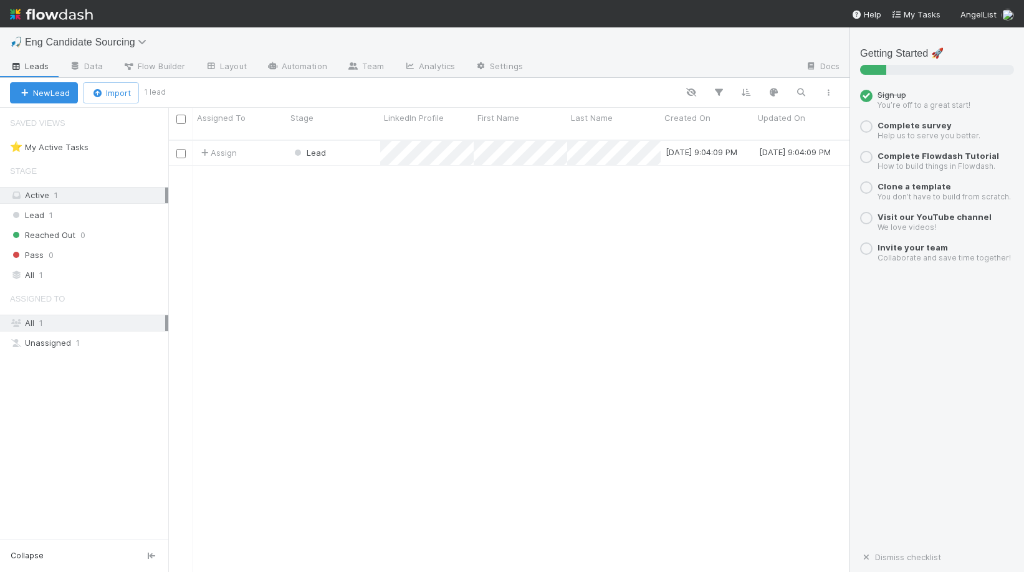
scroll to position [442, 681]
click at [186, 146] on div at bounding box center [180, 153] width 15 height 14
click at [176, 149] on input "checkbox" at bounding box center [180, 153] width 9 height 9
checkbox input "true"
click at [165, 94] on span "Bulk Actions (1)" at bounding box center [185, 93] width 67 height 10
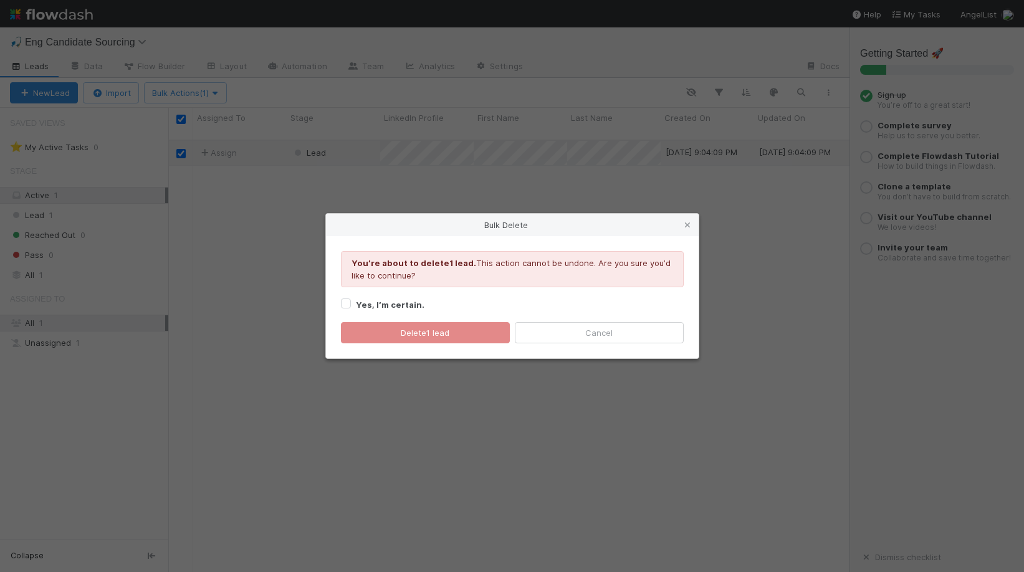
click at [383, 299] on label "Yes, I’m certain." at bounding box center [390, 304] width 69 height 15
click at [351, 299] on input "Yes, I’m certain." at bounding box center [346, 302] width 10 height 11
checkbox input "true"
click at [388, 330] on button "Delete 1 lead" at bounding box center [425, 332] width 169 height 21
checkbox input "false"
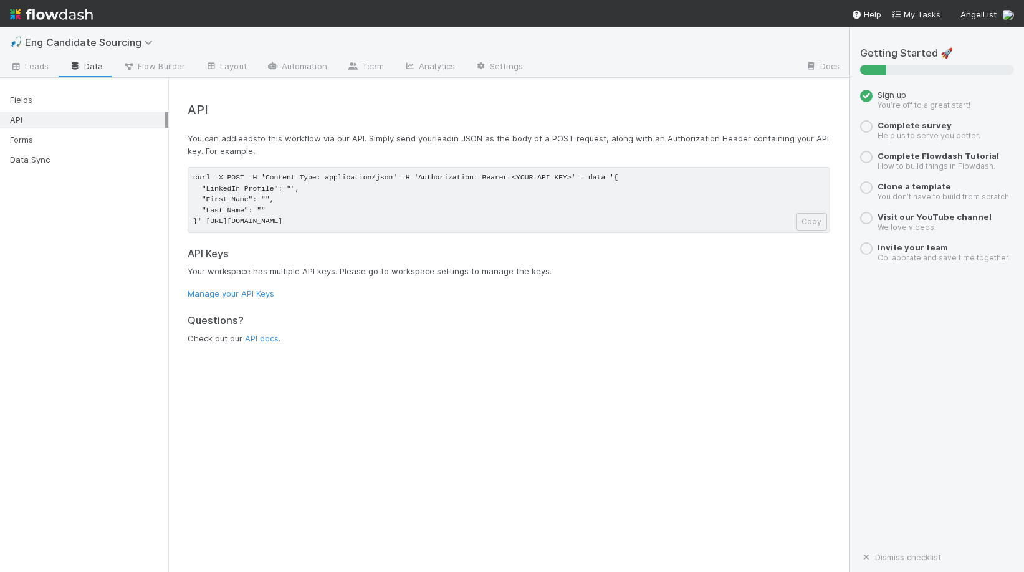
drag, startPoint x: 206, startPoint y: 223, endPoint x: 557, endPoint y: 221, distance: 350.9
click at [557, 221] on pre "curl -X POST -H 'Content-Type: application/json' -H 'Authorization: Bearer <YOU…" at bounding box center [509, 200] width 643 height 66
copy pre "[URL][DOMAIN_NAME]"
click at [30, 64] on span "Leads" at bounding box center [29, 66] width 39 height 12
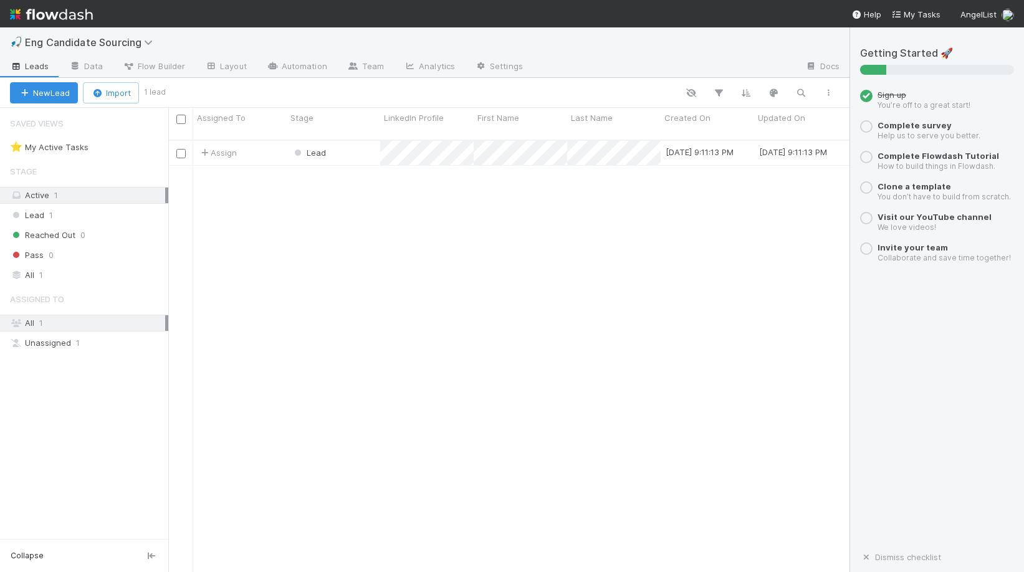
scroll to position [442, 681]
click at [181, 122] on input "checkbox" at bounding box center [180, 119] width 9 height 9
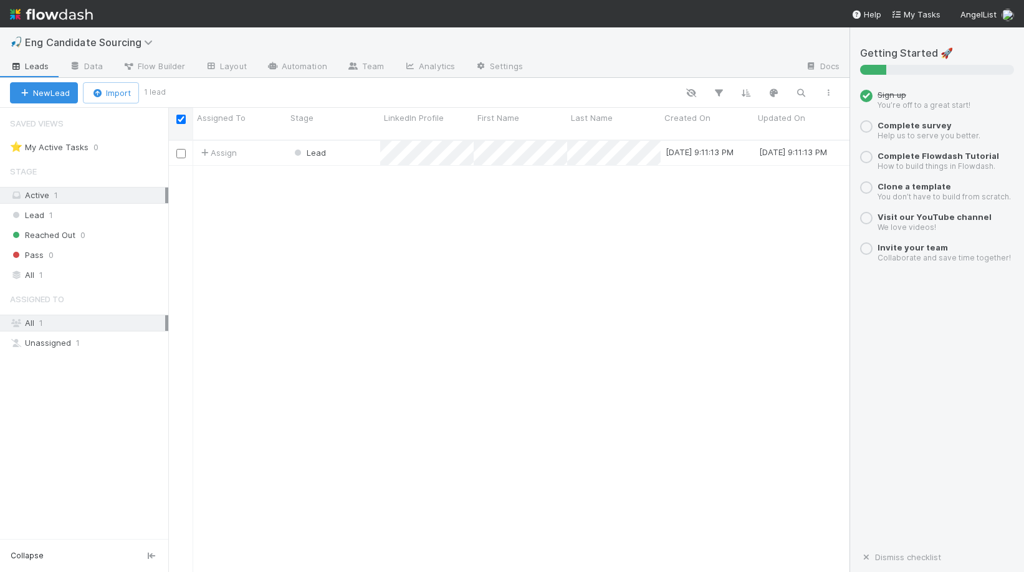
checkbox input "true"
click at [209, 96] on span "Bulk Actions (1)" at bounding box center [185, 93] width 67 height 10
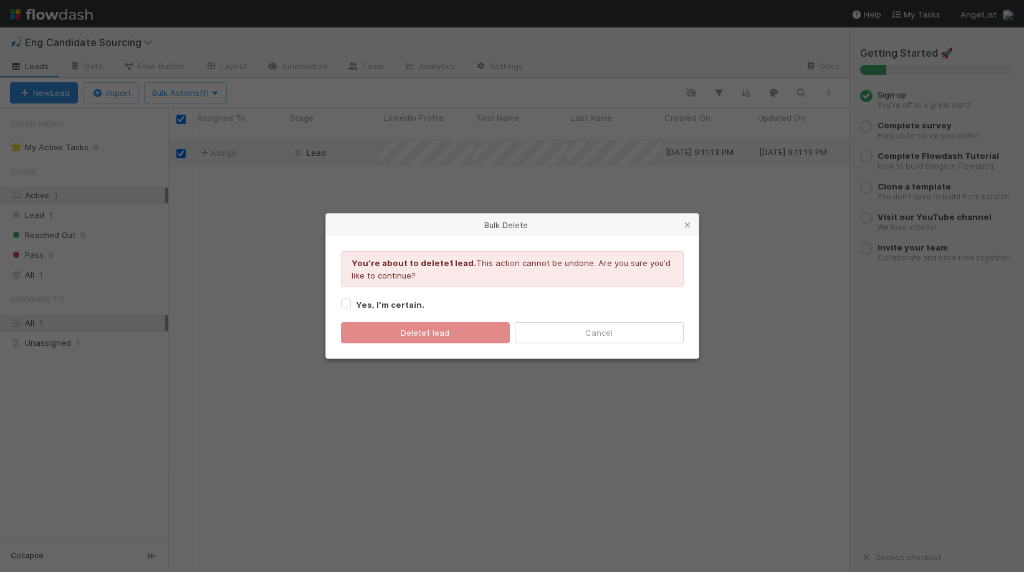
click at [378, 300] on strong "Yes, I’m certain." at bounding box center [390, 305] width 69 height 10
click at [351, 300] on input "Yes, I’m certain." at bounding box center [346, 302] width 10 height 11
checkbox input "true"
click at [403, 331] on button "Delete 1 lead" at bounding box center [425, 332] width 169 height 21
checkbox input "false"
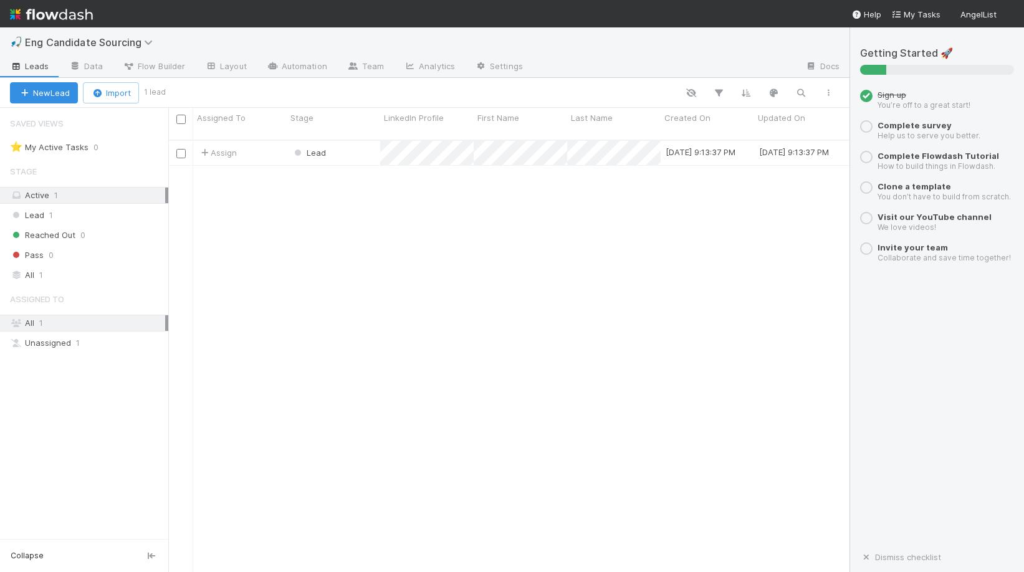
scroll to position [442, 681]
click at [178, 149] on input "checkbox" at bounding box center [180, 153] width 9 height 9
checkbox input "true"
click at [158, 92] on span "Bulk Actions (1)" at bounding box center [185, 93] width 67 height 10
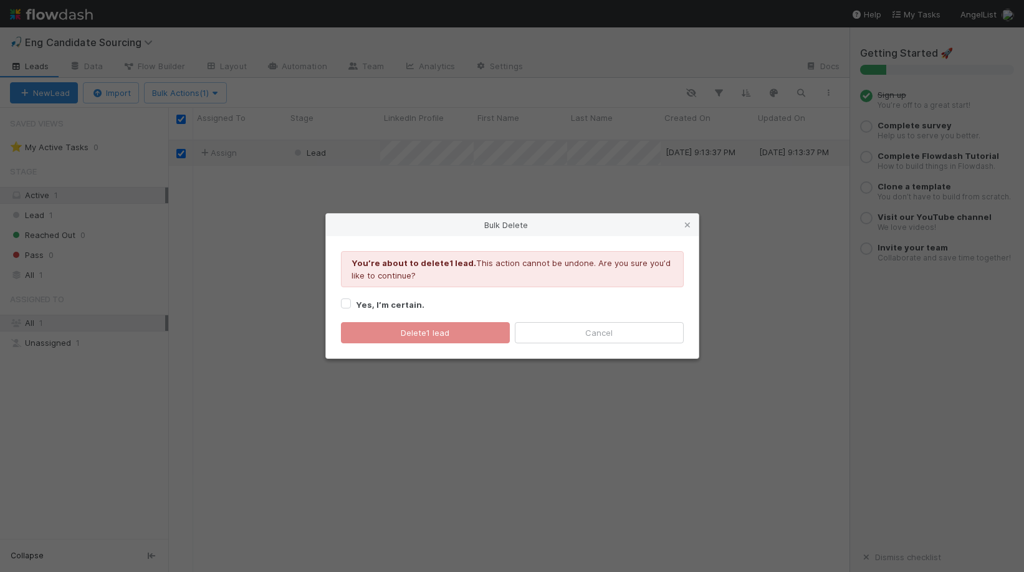
click at [406, 298] on label "Yes, I’m certain." at bounding box center [390, 304] width 69 height 15
click at [351, 298] on input "Yes, I’m certain." at bounding box center [346, 302] width 10 height 11
checkbox input "true"
click at [400, 329] on button "Delete 1 lead" at bounding box center [425, 332] width 169 height 21
checkbox input "false"
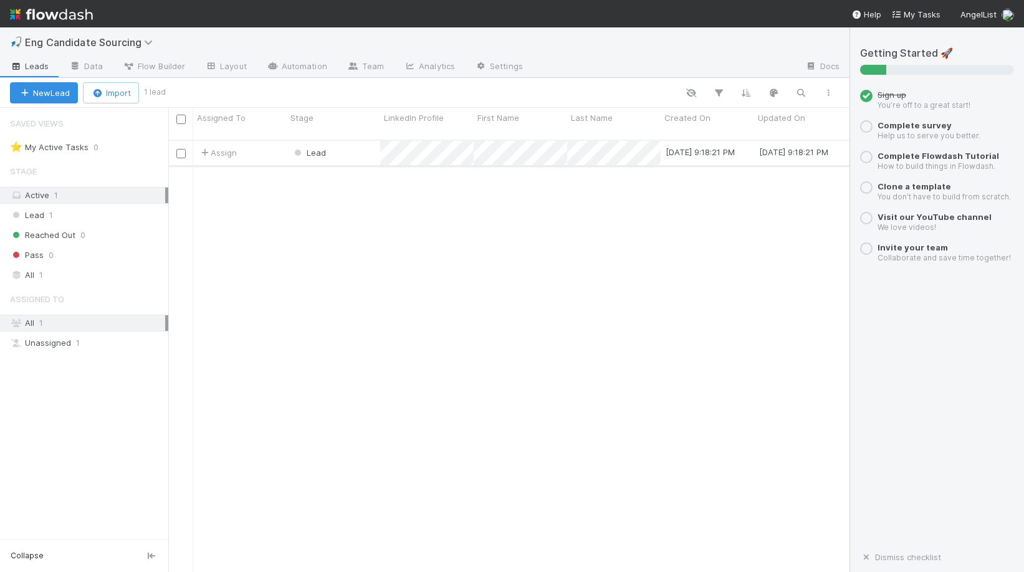
scroll to position [442, 681]
click at [181, 149] on input "checkbox" at bounding box center [180, 153] width 9 height 9
checkbox input "true"
click at [165, 90] on span "Bulk Actions (1)" at bounding box center [185, 93] width 67 height 10
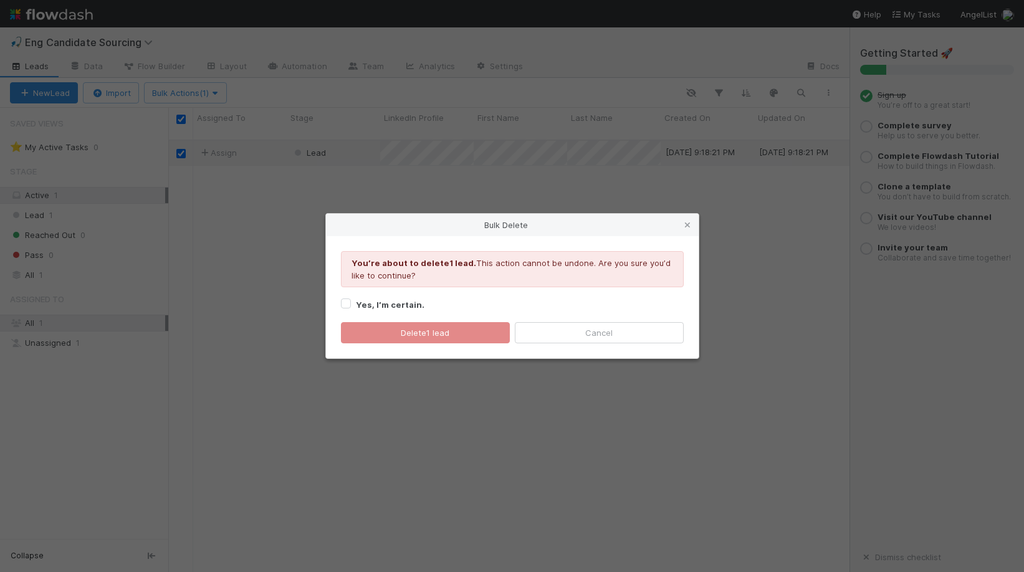
click at [412, 307] on strong "Yes, I’m certain." at bounding box center [390, 305] width 69 height 10
click at [351, 307] on input "Yes, I’m certain." at bounding box center [346, 302] width 10 height 11
checkbox input "true"
click at [413, 328] on button "Delete 1 lead" at bounding box center [425, 332] width 169 height 21
checkbox input "false"
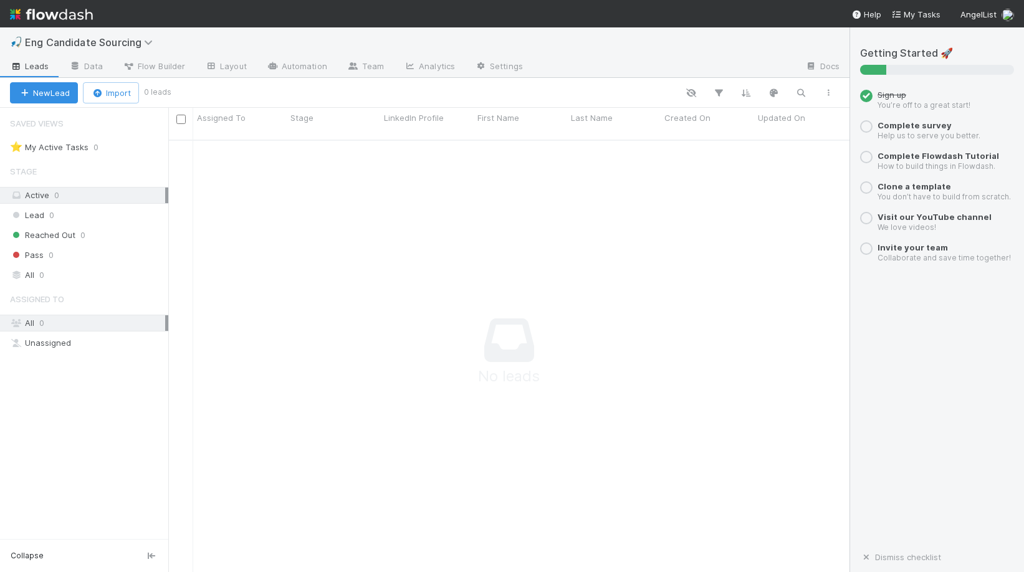
scroll to position [442, 681]
click at [84, 64] on link "Data" at bounding box center [86, 67] width 54 height 20
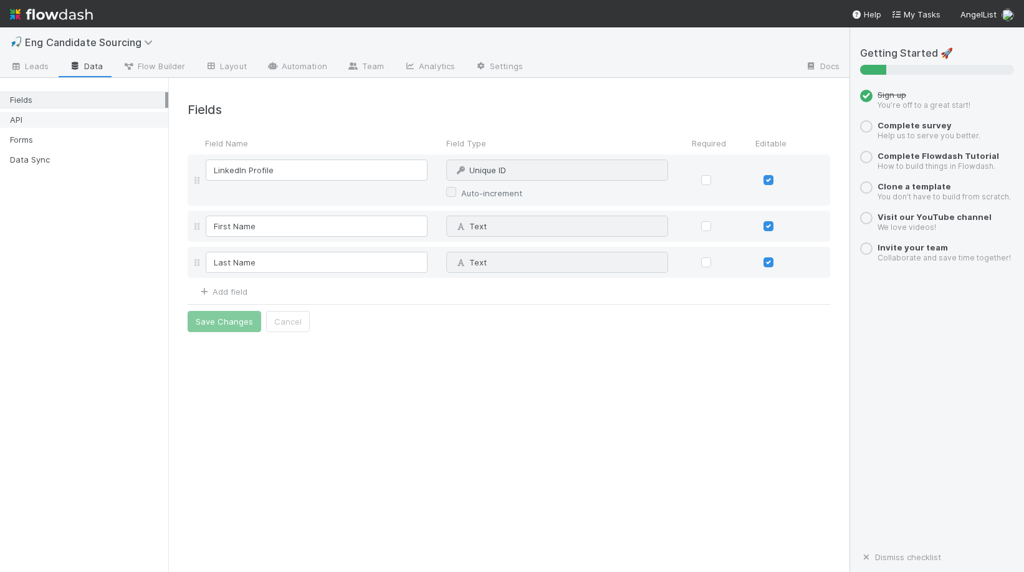
click at [97, 119] on div "API" at bounding box center [87, 120] width 155 height 16
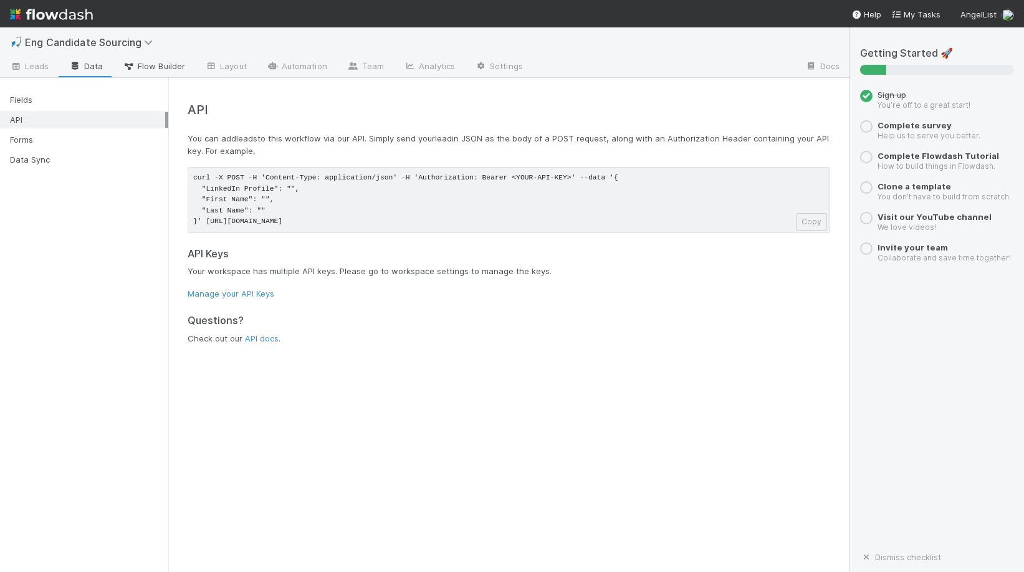
click at [170, 65] on span "Flow Builder" at bounding box center [154, 66] width 62 height 12
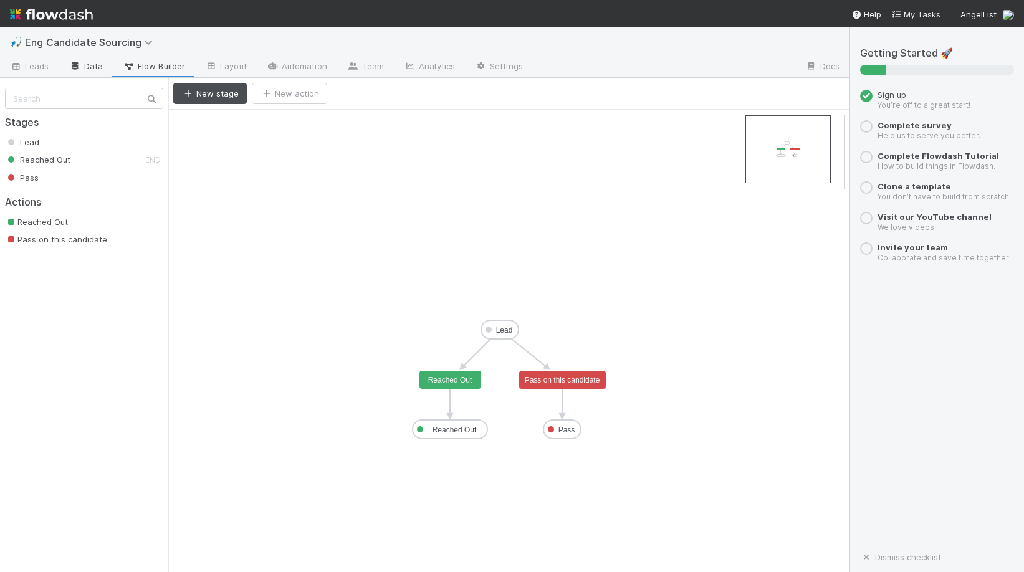
click at [108, 67] on link "Data" at bounding box center [86, 67] width 54 height 20
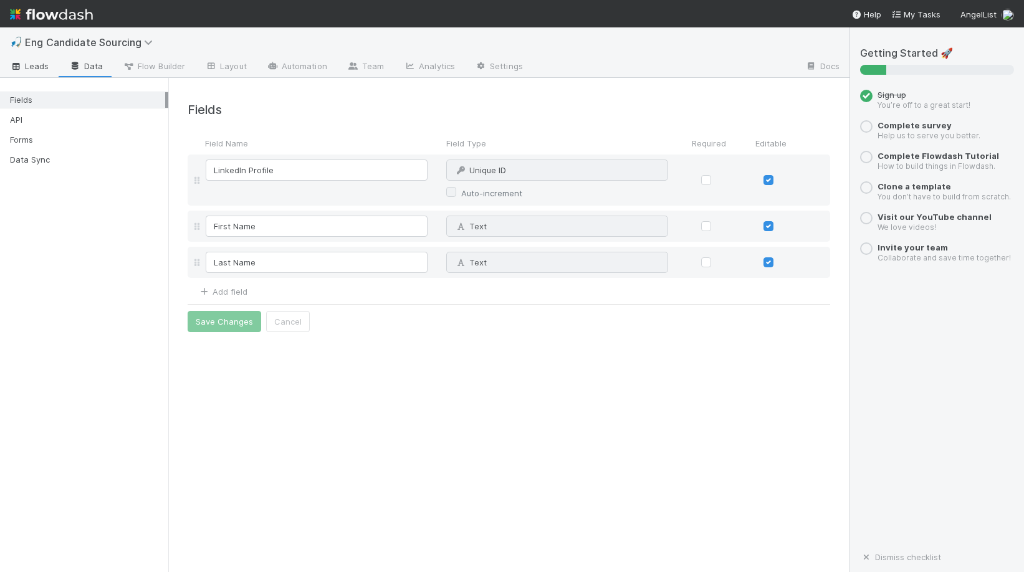
click at [34, 68] on span "Leads" at bounding box center [29, 66] width 39 height 12
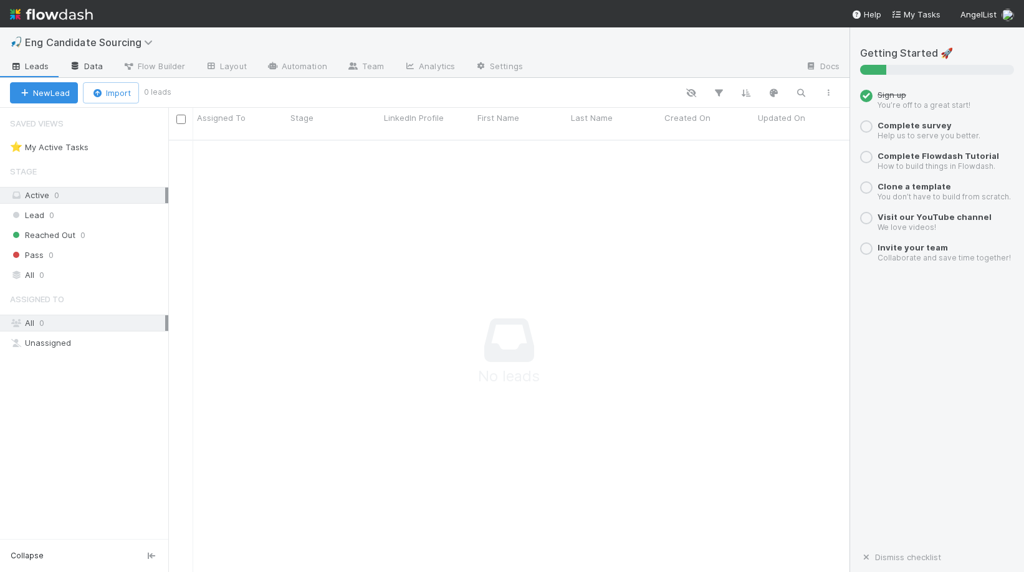
scroll to position [442, 681]
click at [141, 67] on span "Flow Builder" at bounding box center [154, 66] width 62 height 12
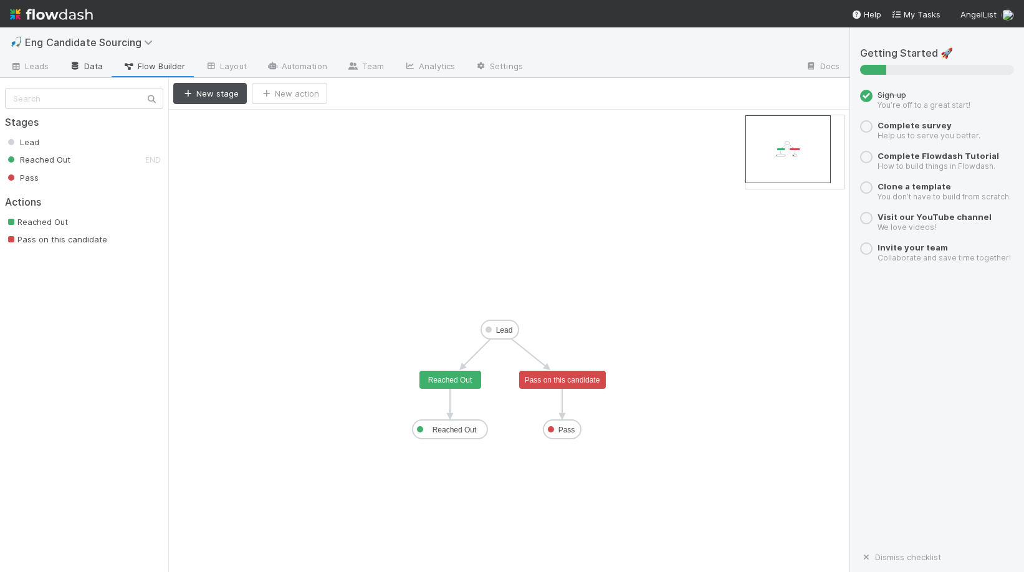
click at [99, 68] on link "Data" at bounding box center [86, 67] width 54 height 20
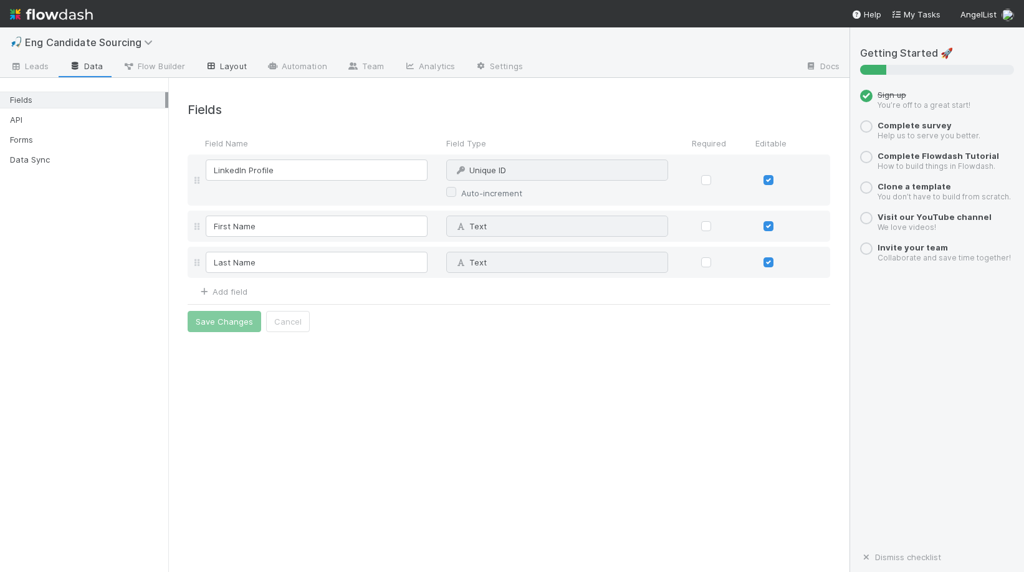
click at [213, 62] on icon at bounding box center [211, 65] width 12 height 7
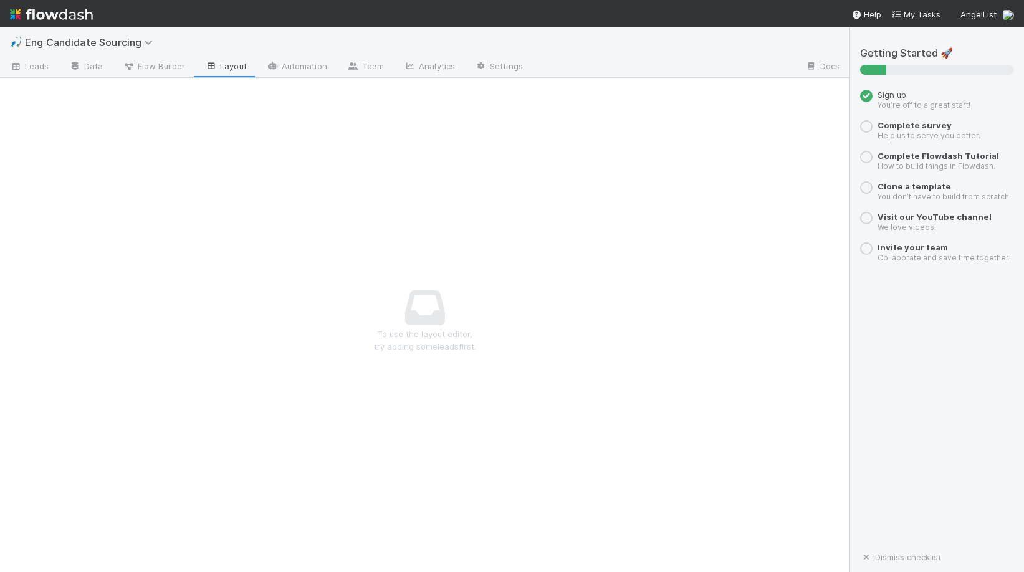
click at [175, 84] on div "🎣 Eng Candidate Sourcing Leads Data Flow Builder Layout Automation Team Analyti…" at bounding box center [425, 299] width 850 height 545
click at [169, 63] on span "Flow Builder" at bounding box center [154, 66] width 62 height 12
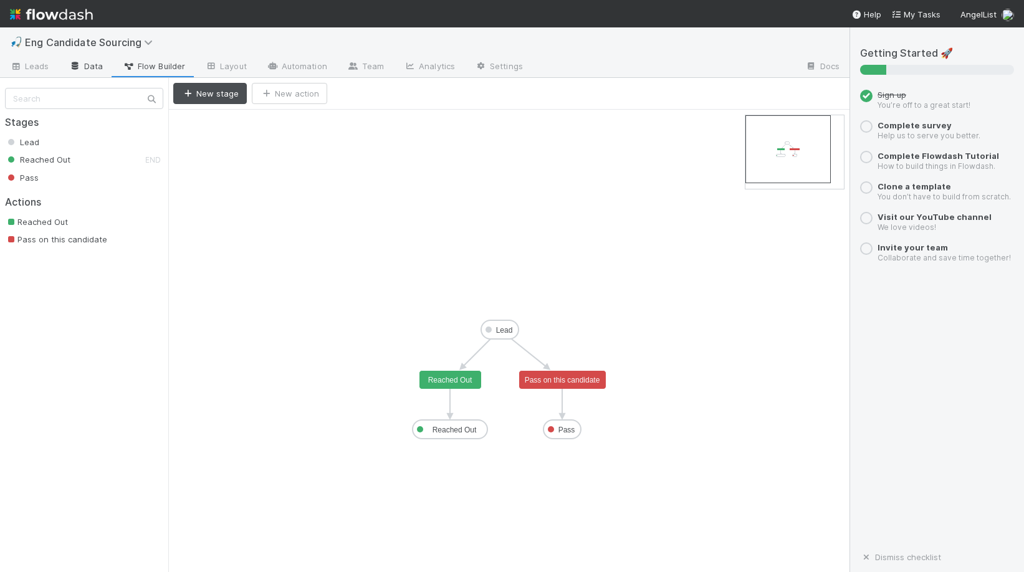
click at [85, 62] on link "Data" at bounding box center [86, 67] width 54 height 20
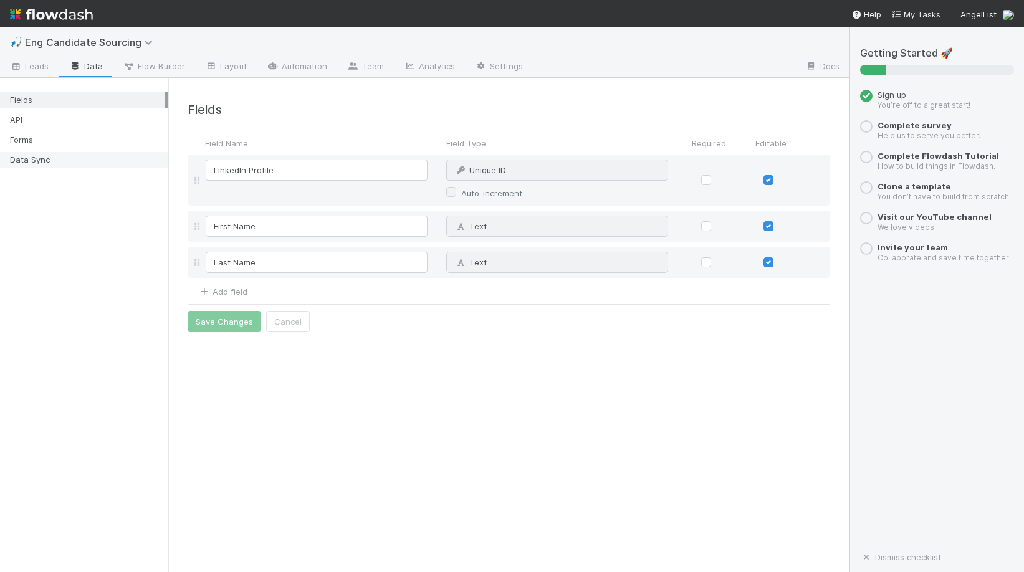
click at [49, 161] on div "Data Sync" at bounding box center [87, 160] width 155 height 16
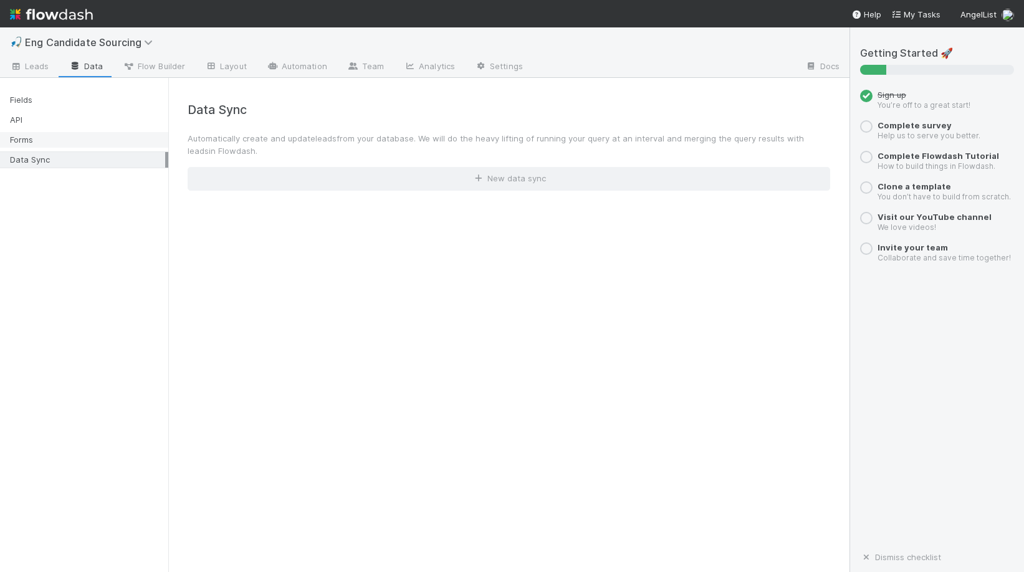
click at [47, 135] on div "Forms" at bounding box center [87, 140] width 155 height 16
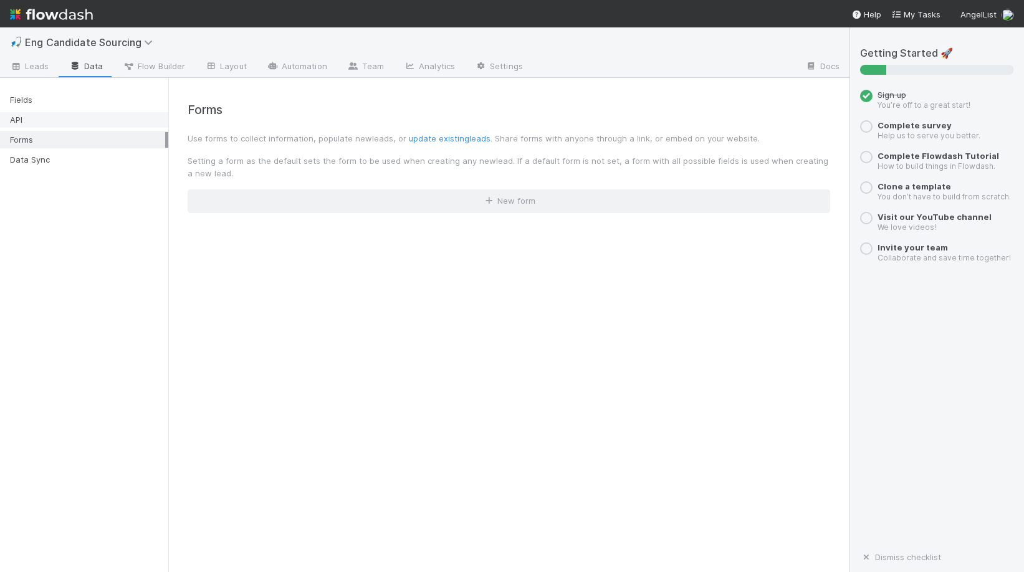
click at [44, 118] on div "API" at bounding box center [87, 120] width 155 height 16
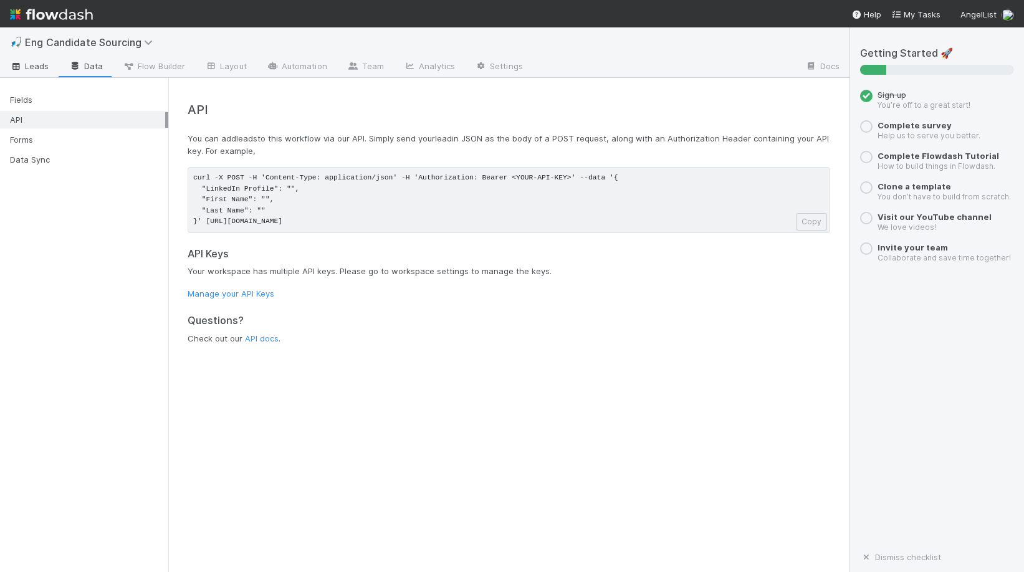
click at [35, 66] on span "Leads" at bounding box center [29, 66] width 39 height 12
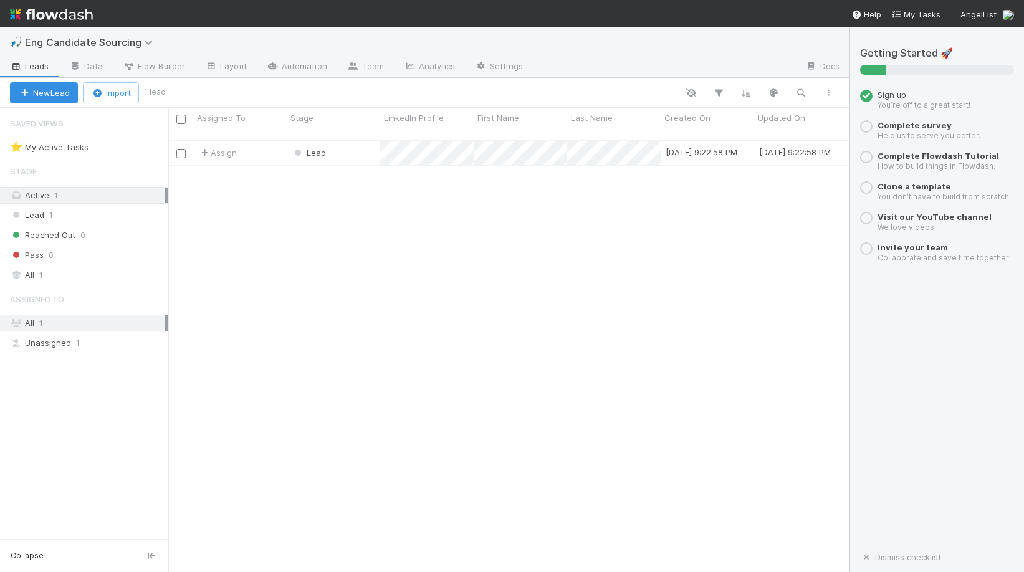
scroll to position [442, 681]
click at [183, 149] on input "checkbox" at bounding box center [180, 153] width 9 height 9
checkbox input "true"
click at [166, 95] on span "Bulk Actions (1)" at bounding box center [185, 93] width 67 height 10
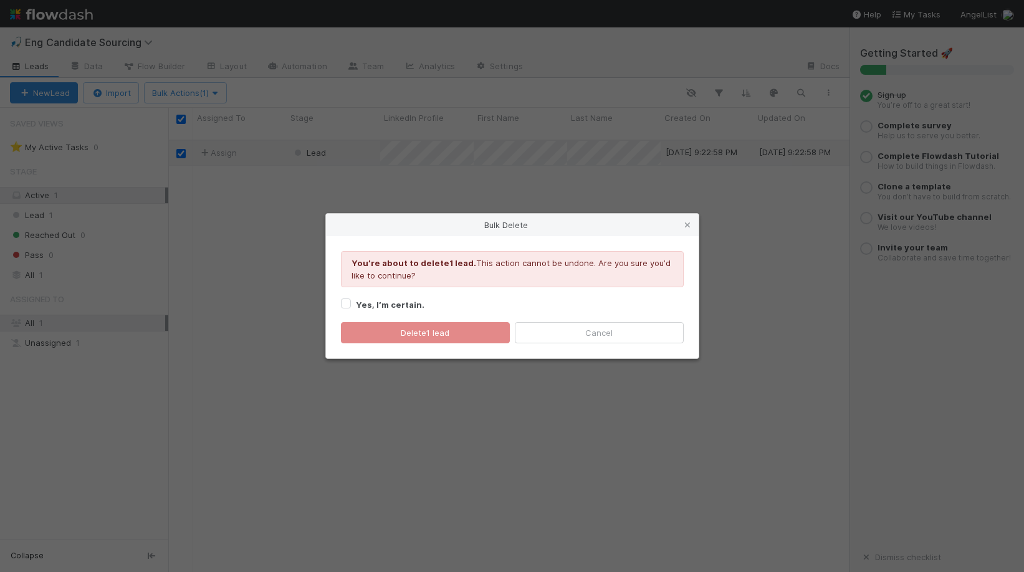
click at [421, 307] on div "Yes, I’m certain." at bounding box center [512, 304] width 343 height 15
click at [403, 303] on strong "Yes, I’m certain." at bounding box center [390, 305] width 69 height 10
click at [351, 303] on input "Yes, I’m certain." at bounding box center [346, 302] width 10 height 11
checkbox input "true"
click at [404, 333] on button "Delete 1 lead" at bounding box center [425, 332] width 169 height 21
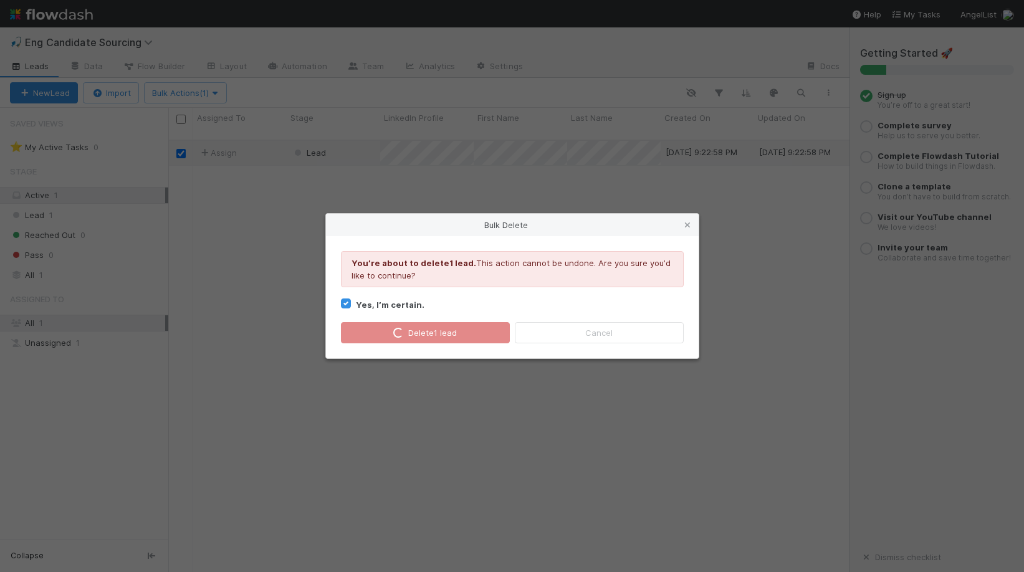
checkbox input "false"
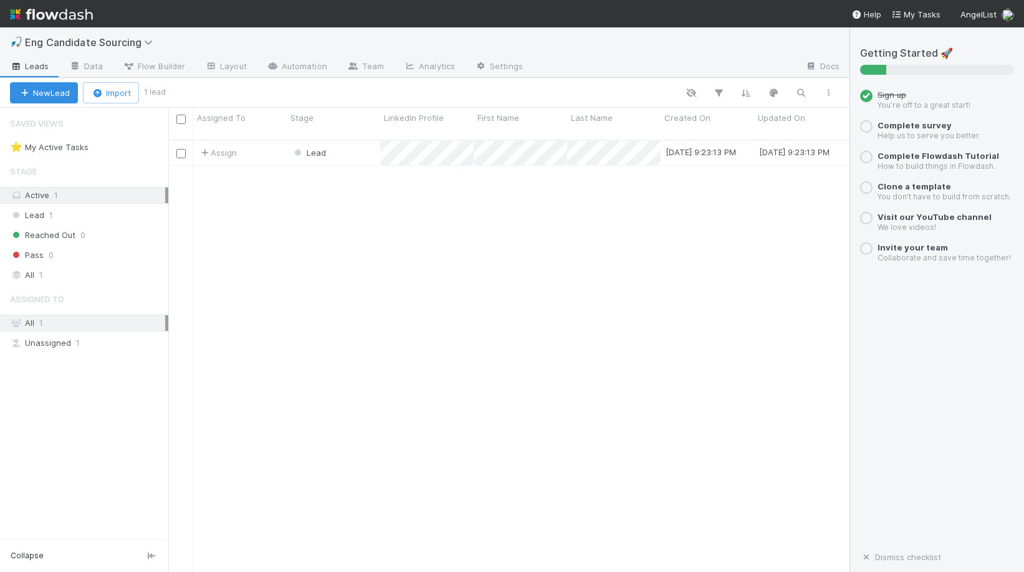
scroll to position [442, 681]
click at [182, 149] on input "checkbox" at bounding box center [180, 153] width 9 height 9
checkbox input "true"
click at [181, 93] on span "Bulk Actions (1)" at bounding box center [185, 93] width 67 height 10
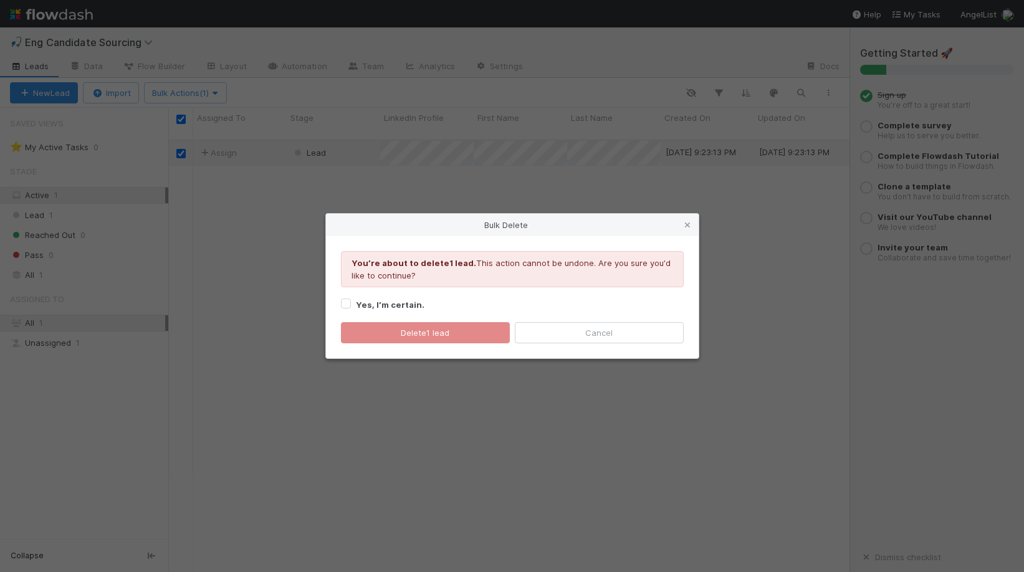
click at [403, 308] on strong "Yes, I’m certain." at bounding box center [390, 305] width 69 height 10
click at [351, 308] on input "Yes, I’m certain." at bounding box center [346, 302] width 10 height 11
checkbox input "true"
click at [407, 327] on button "Delete 1 lead" at bounding box center [425, 332] width 169 height 21
checkbox input "false"
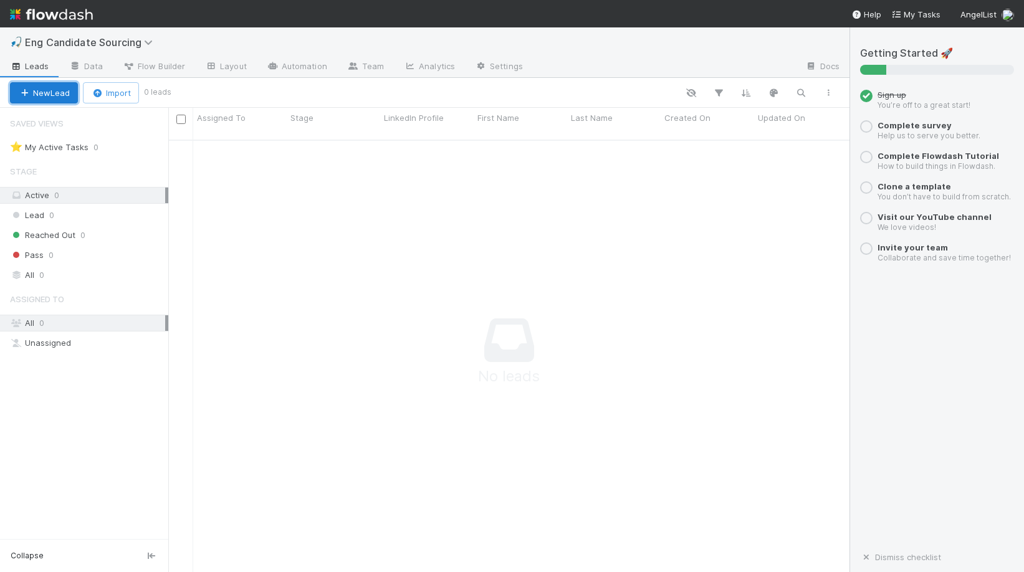
click at [55, 93] on button "New Lead" at bounding box center [44, 92] width 68 height 21
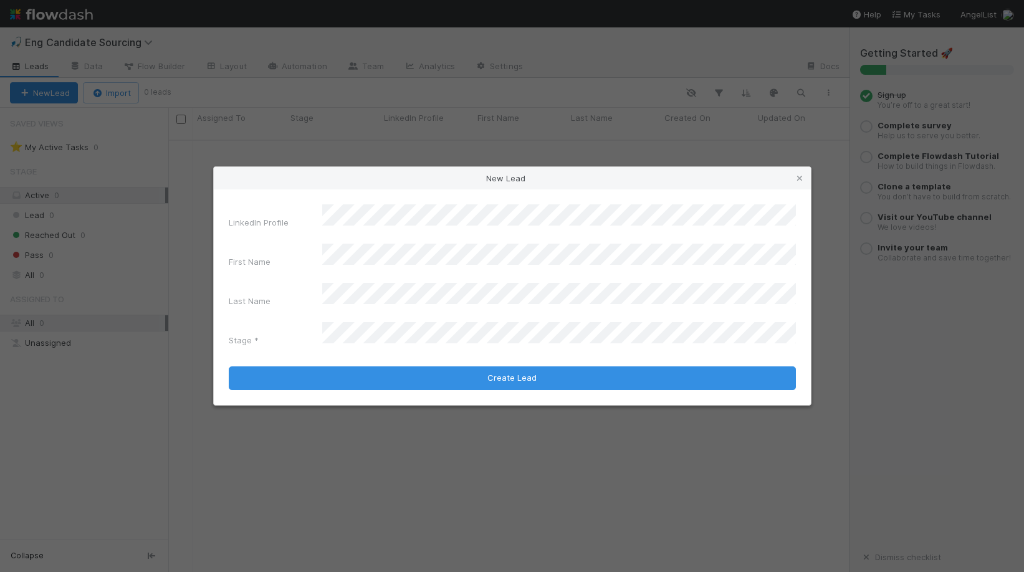
click at [117, 90] on div "New Lead LinkedIn Profile First Name Last Name Stage * Create Lead" at bounding box center [512, 286] width 1024 height 572
click at [262, 183] on div "New Lead" at bounding box center [512, 178] width 597 height 22
click at [251, 160] on div "New Lead LinkedIn Profile First Name Last Name Stage * Create Lead" at bounding box center [512, 286] width 1024 height 572
click at [798, 183] on icon at bounding box center [799, 179] width 12 height 8
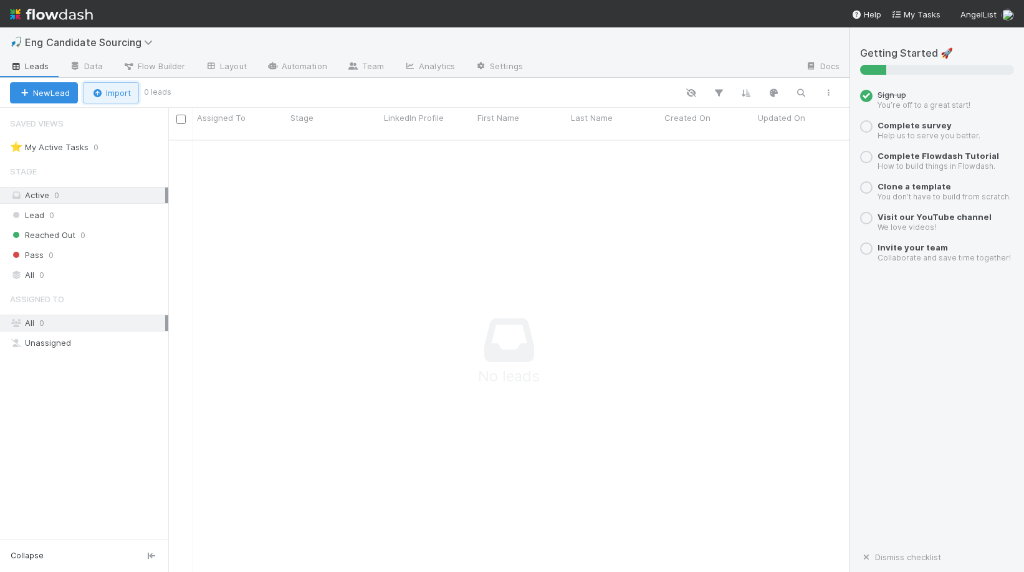
click at [102, 82] on button "Import" at bounding box center [111, 92] width 56 height 21
click at [115, 155] on div "Import from API" at bounding box center [93, 159] width 104 height 19
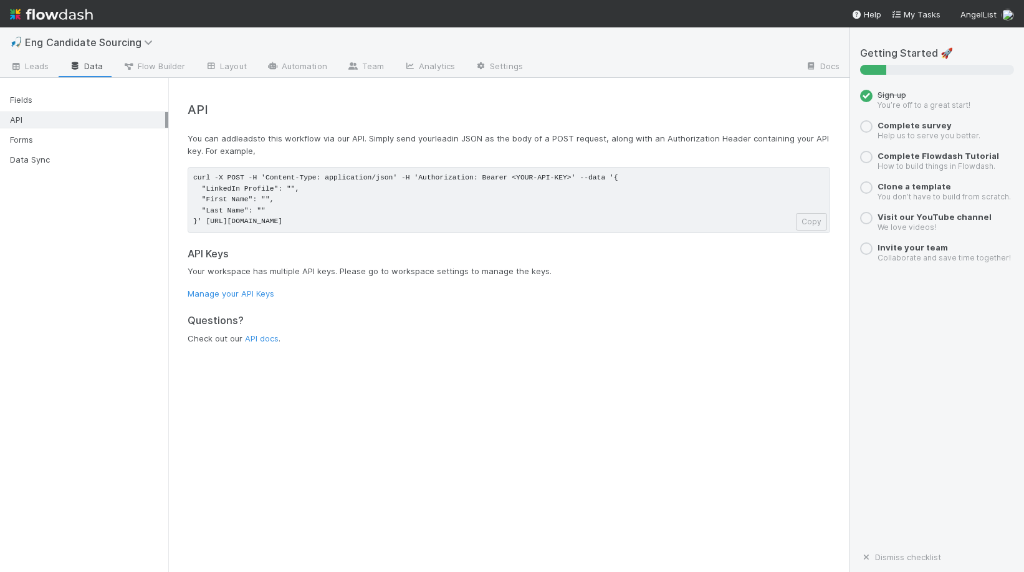
click at [335, 207] on pre "curl -X POST -H 'Content-Type: application/json' -H 'Authorization: Bearer <YOU…" at bounding box center [509, 200] width 643 height 66
click at [341, 208] on pre "curl -X POST -H 'Content-Type: application/json' -H 'Authorization: Bearer <YOU…" at bounding box center [509, 200] width 643 height 66
drag, startPoint x: 555, startPoint y: 223, endPoint x: 747, endPoint y: 203, distance: 193.6
click at [722, 198] on pre "curl -X POST -H 'Content-Type: application/json' -H 'Authorization: Bearer <YOU…" at bounding box center [509, 200] width 643 height 66
click at [806, 220] on button "Copy" at bounding box center [811, 221] width 31 height 17
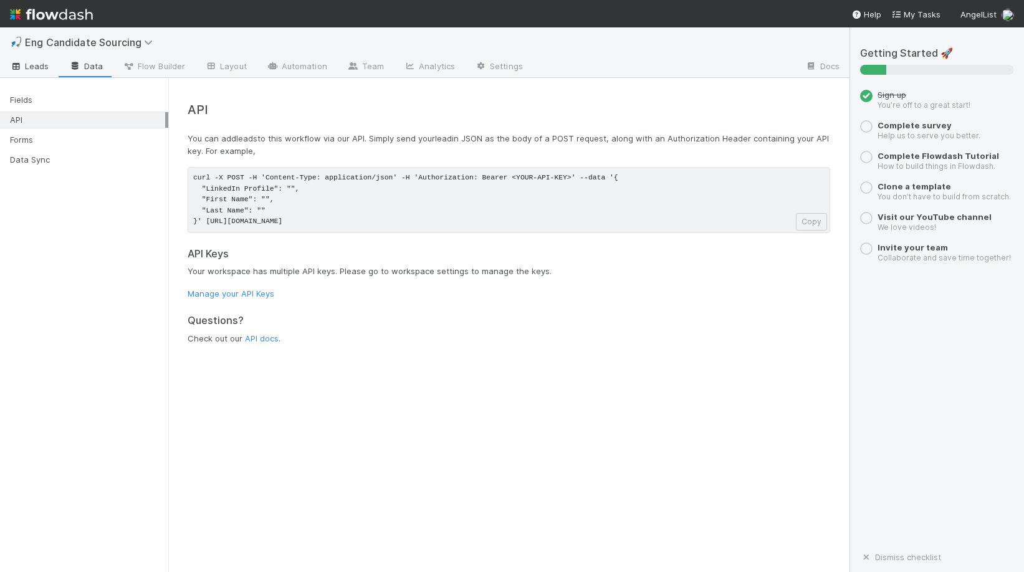
click at [26, 67] on span "Leads" at bounding box center [29, 66] width 39 height 12
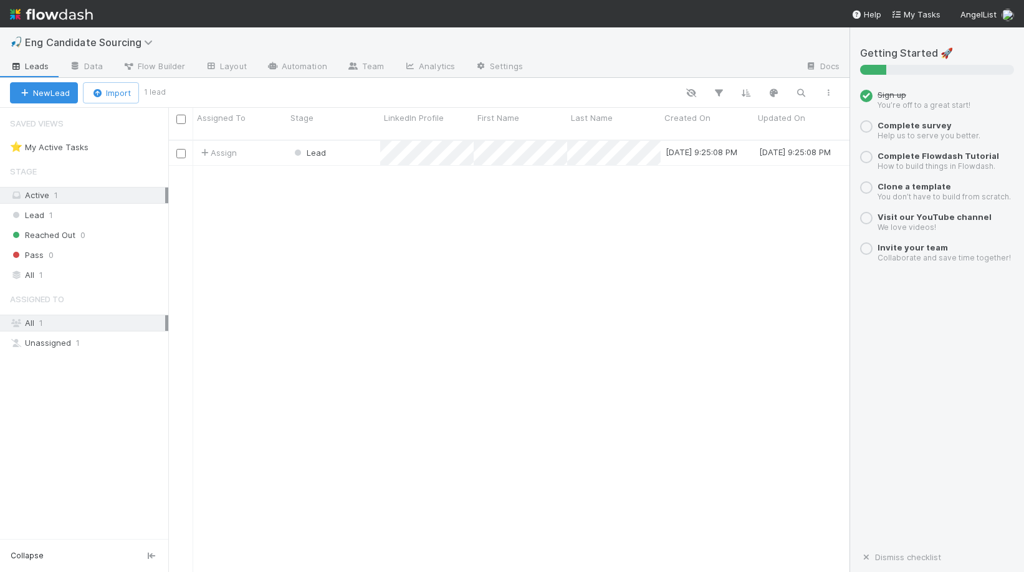
scroll to position [442, 681]
click at [184, 122] on input "checkbox" at bounding box center [180, 119] width 9 height 9
checkbox input "true"
click at [153, 92] on button "Bulk Actions (1)" at bounding box center [185, 92] width 83 height 21
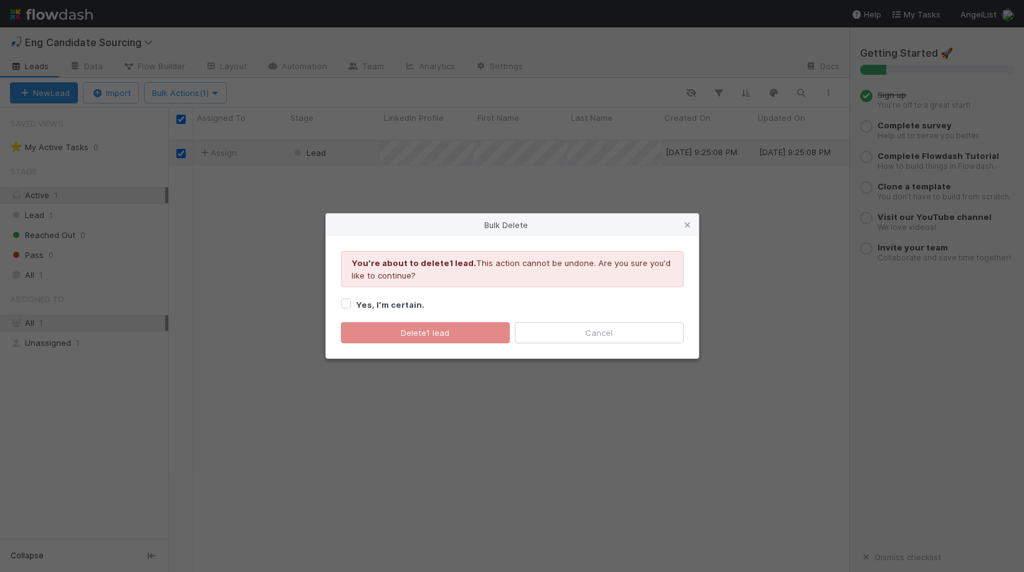
click at [376, 300] on strong "Yes, I’m certain." at bounding box center [390, 305] width 69 height 10
click at [351, 300] on input "Yes, I’m certain." at bounding box center [346, 302] width 10 height 11
checkbox input "true"
click at [388, 328] on button "Delete 1 lead" at bounding box center [425, 332] width 169 height 21
checkbox input "false"
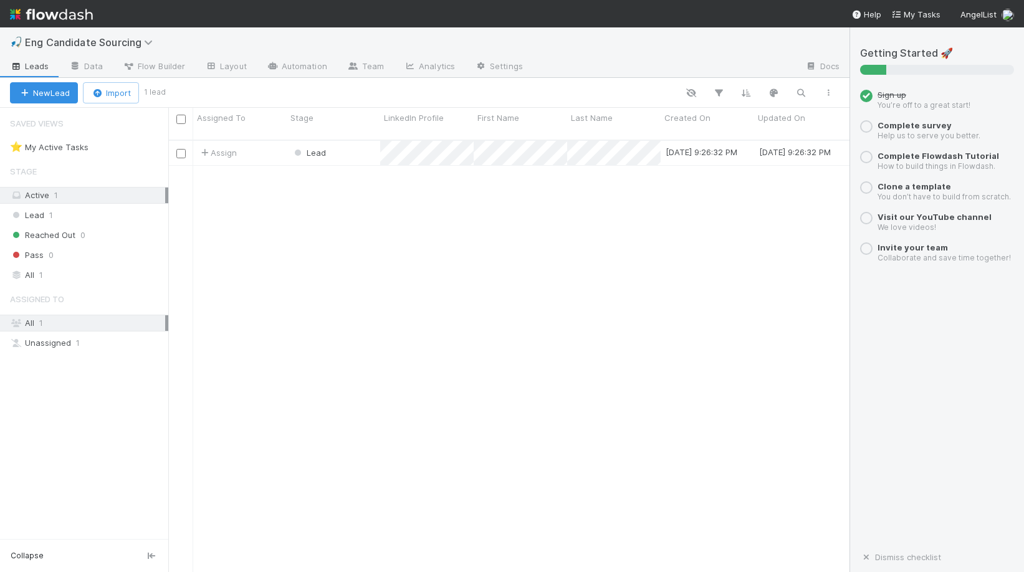
scroll to position [442, 681]
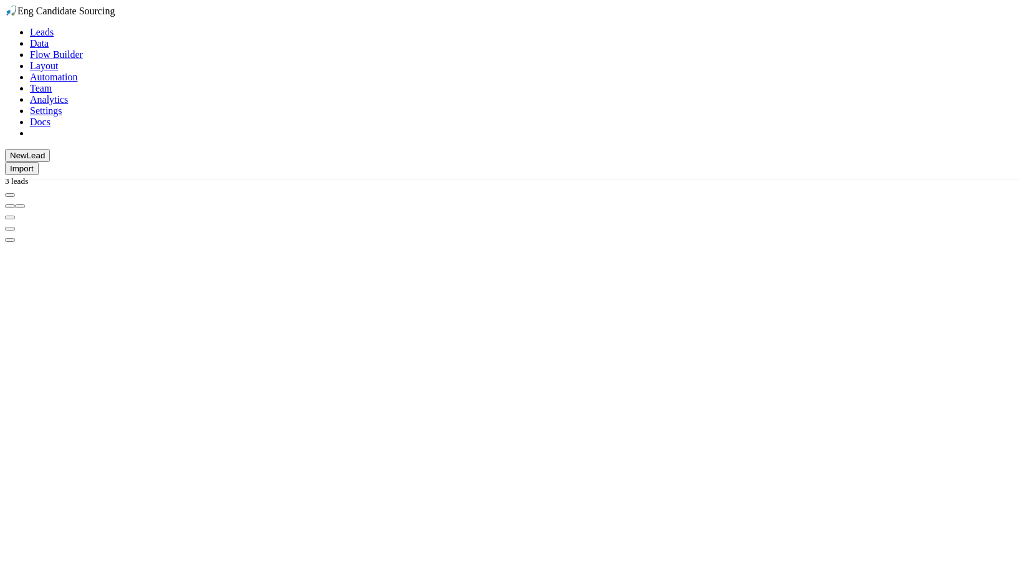
scroll to position [442, 681]
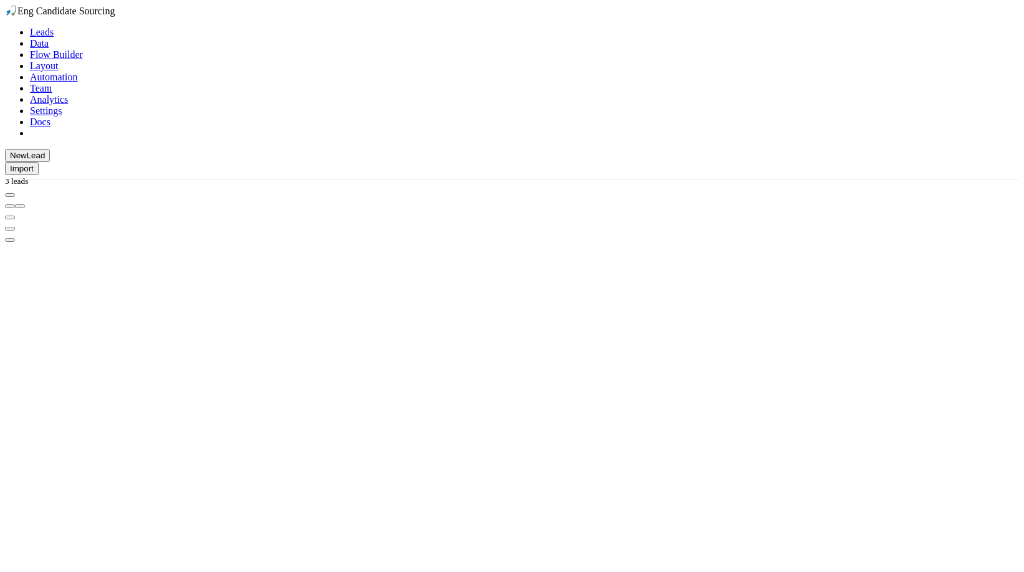
scroll to position [0, 0]
